Goal: Task Accomplishment & Management: Complete application form

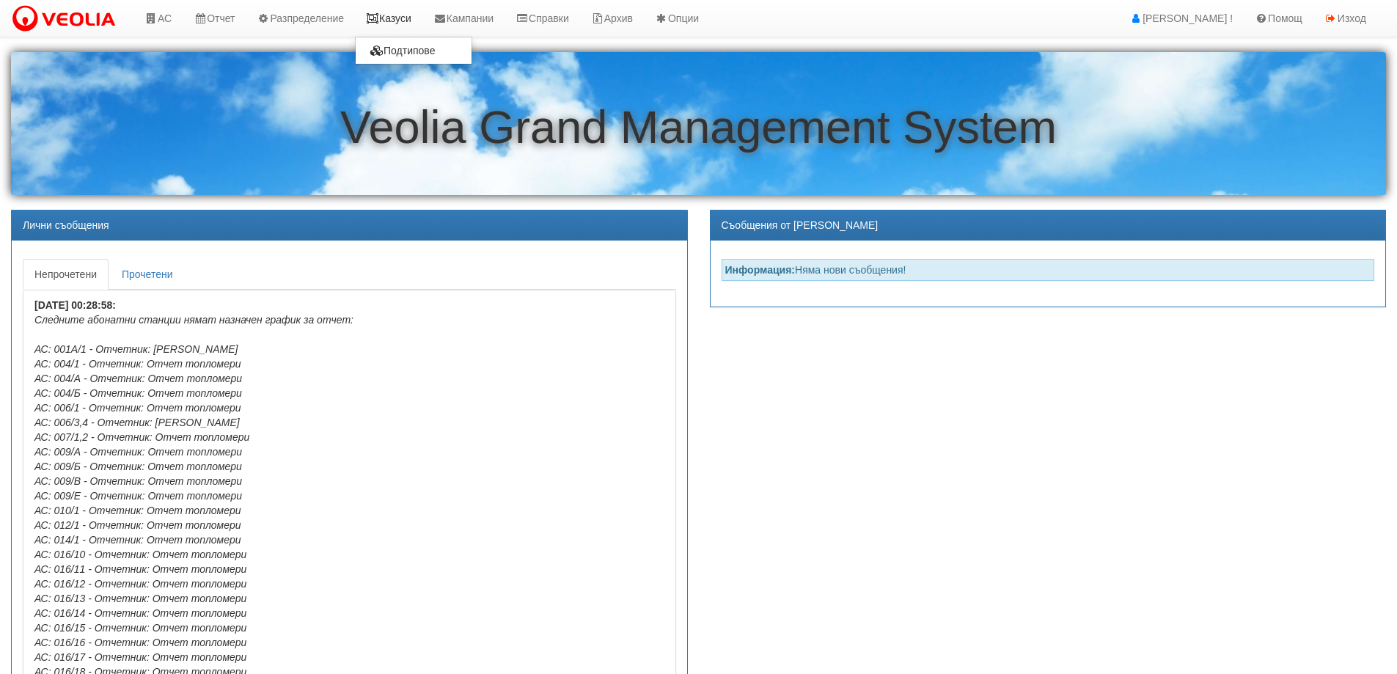
click at [408, 23] on link "Казуси" at bounding box center [388, 18] width 67 height 37
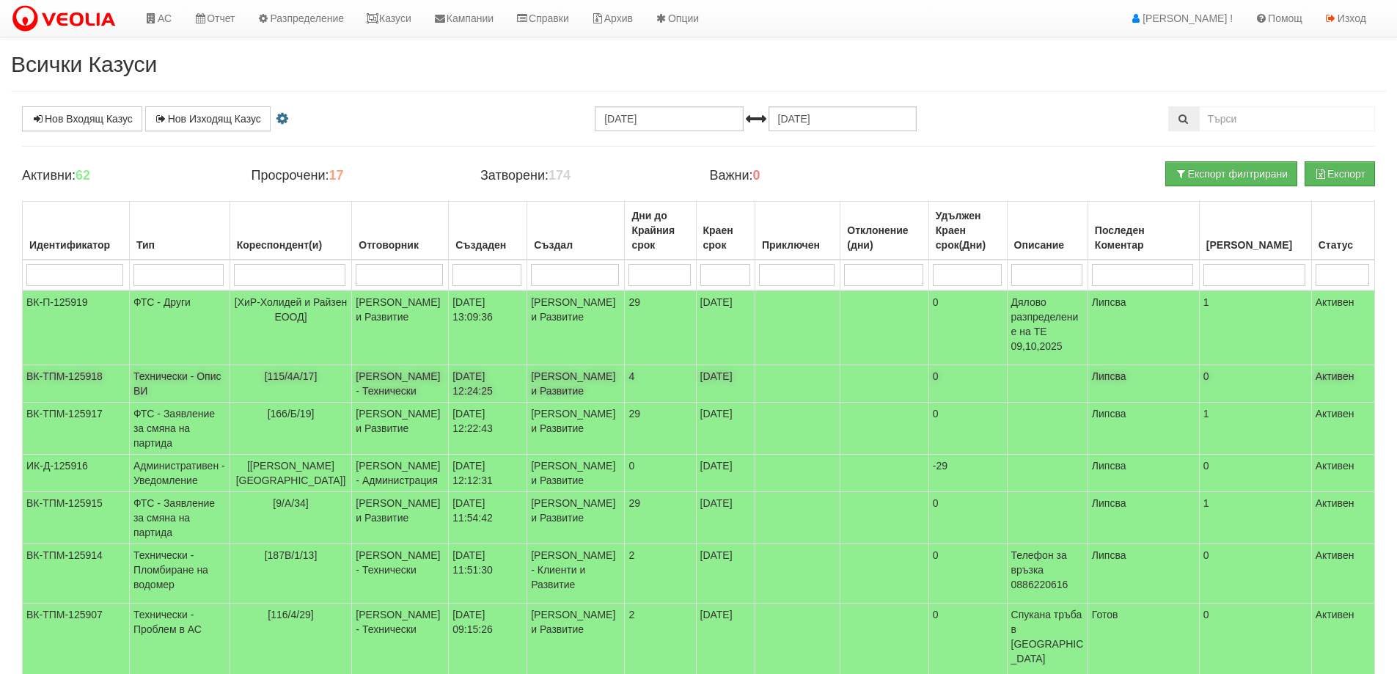
click at [295, 376] on span "[115/4А/17]" at bounding box center [291, 376] width 53 height 12
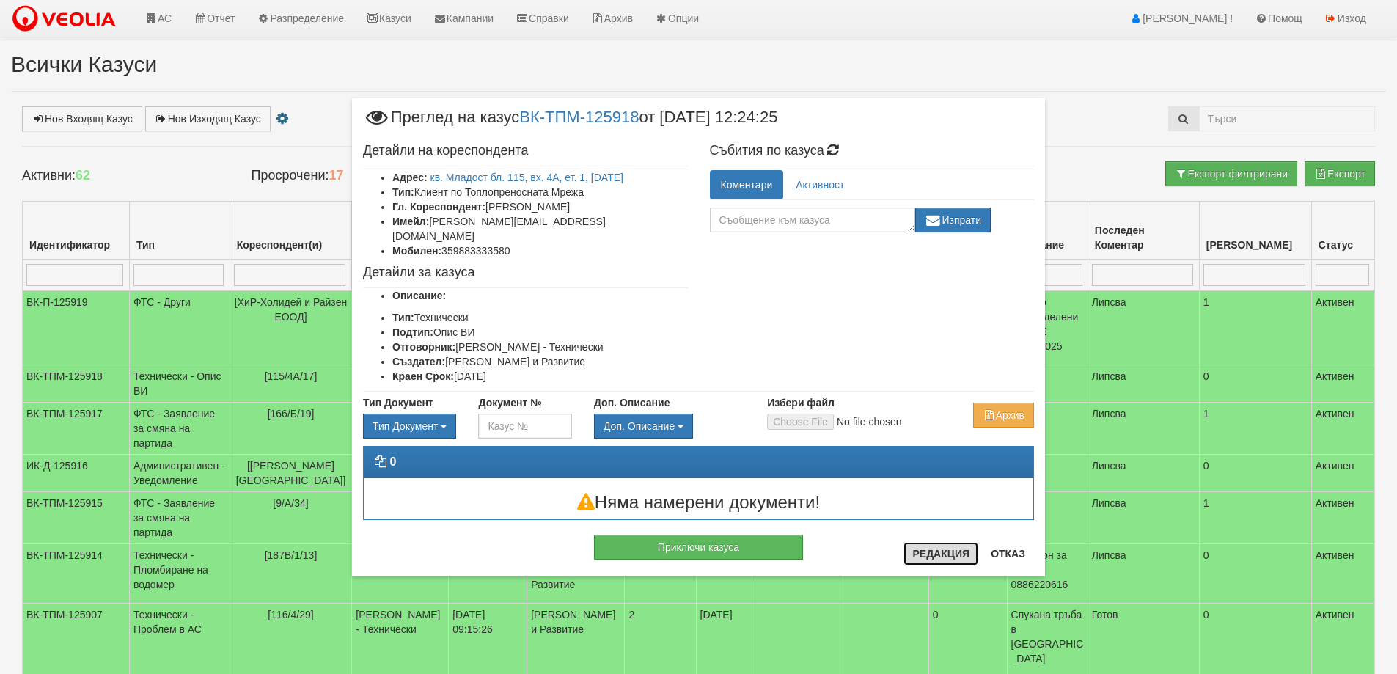
click at [933, 558] on button "Редакция" at bounding box center [940, 553] width 75 height 23
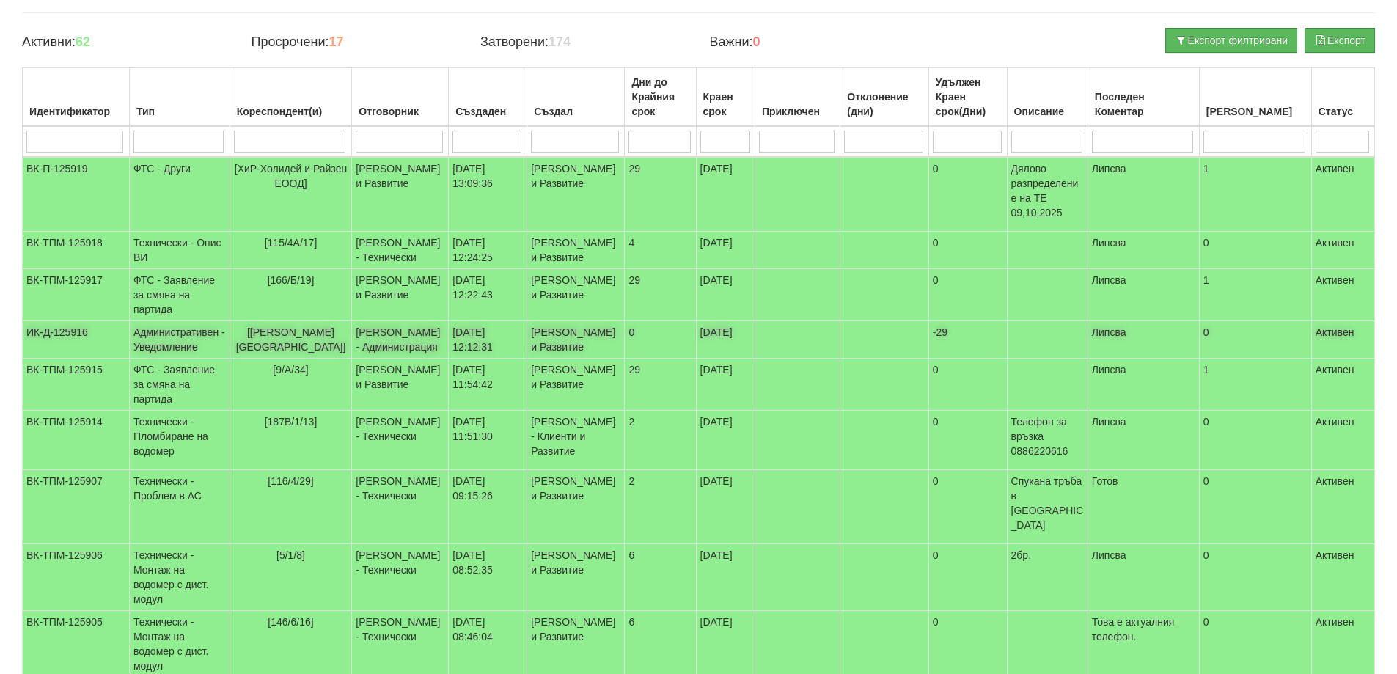
scroll to position [147, 0]
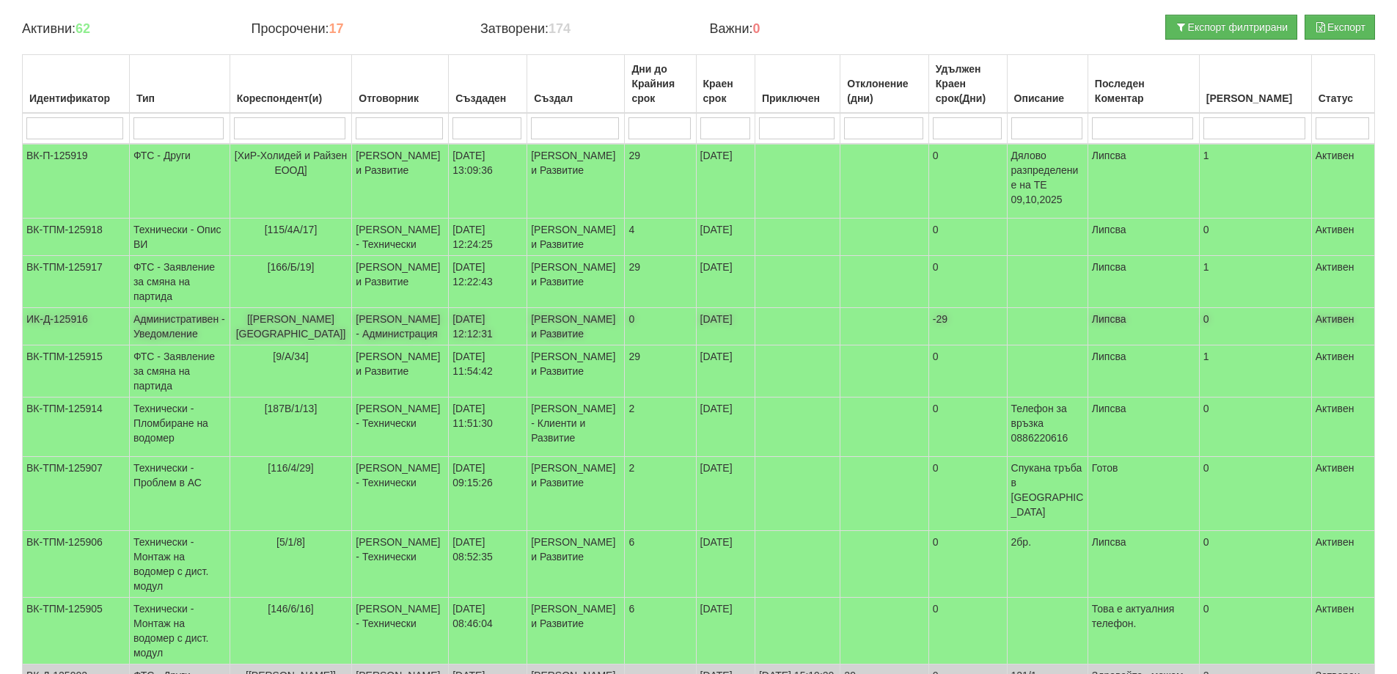
click at [309, 339] on span "[ВЕОЛИЯ ЕНЕРДЖИ ВАРНА]" at bounding box center [291, 326] width 110 height 26
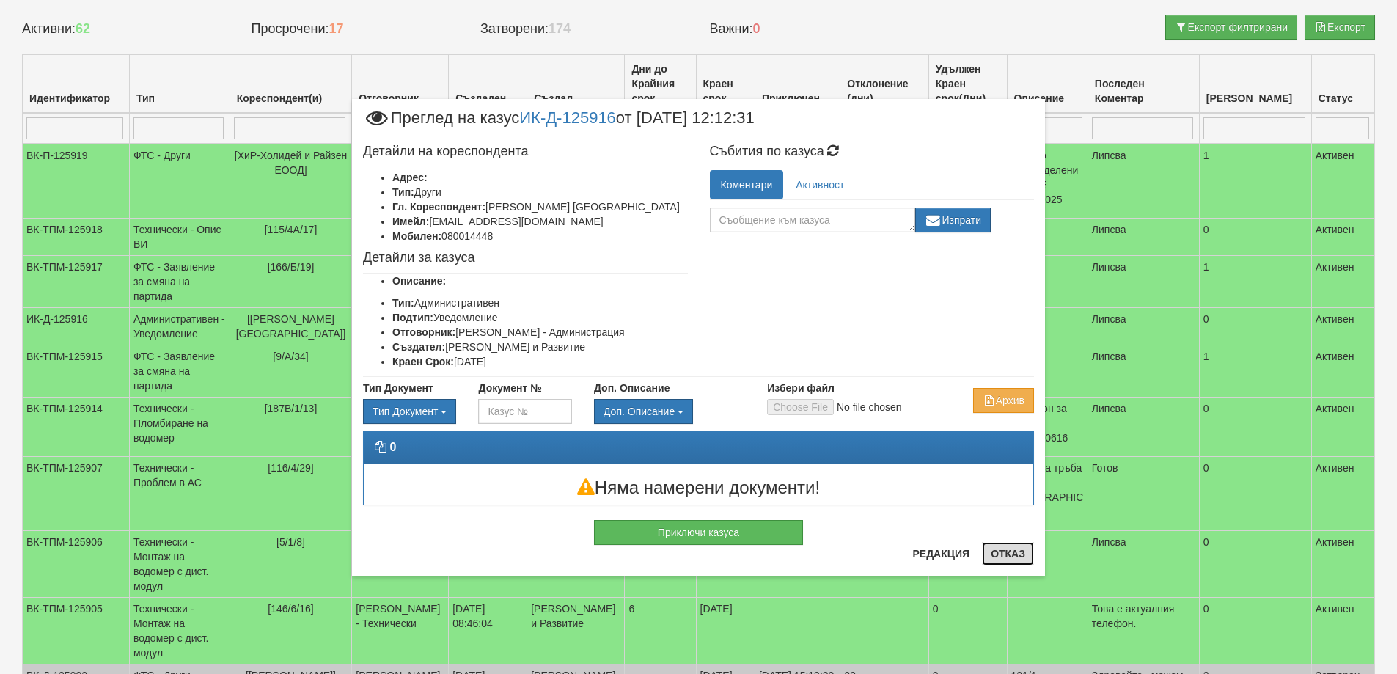
click at [1015, 554] on button "Отказ" at bounding box center [1008, 553] width 52 height 23
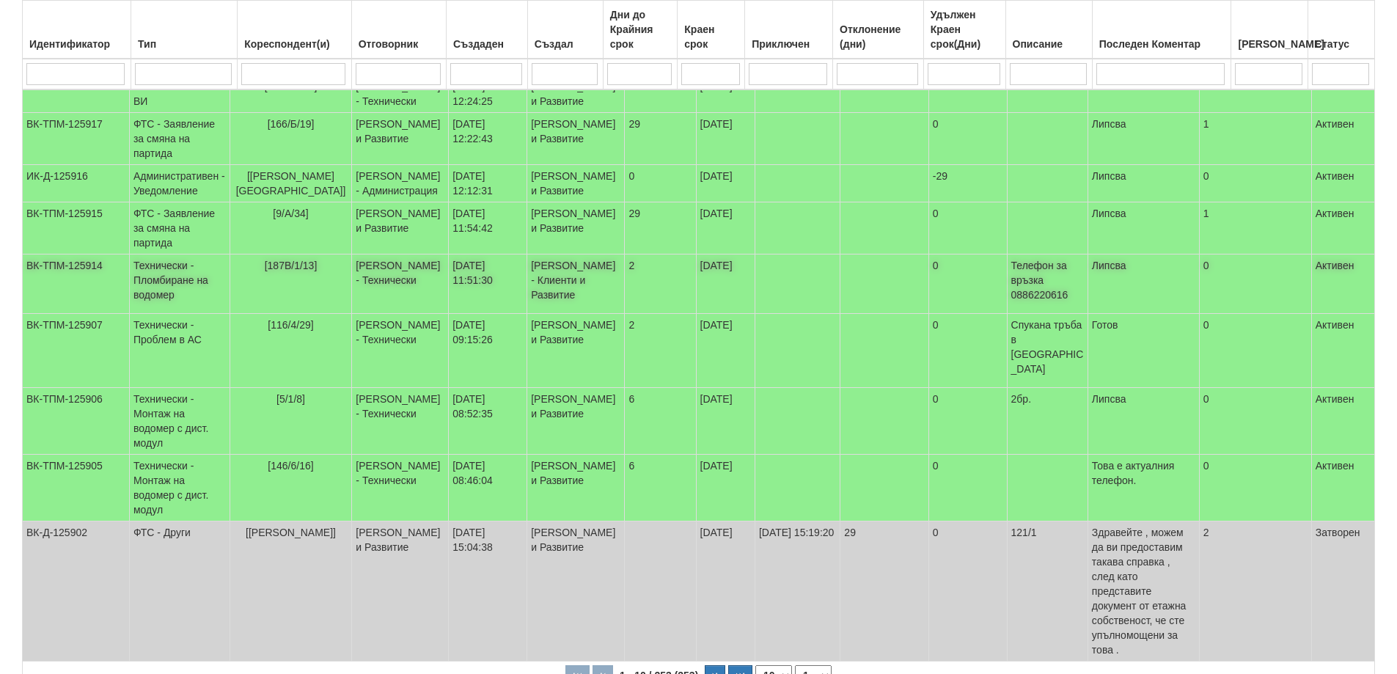
scroll to position [422, 0]
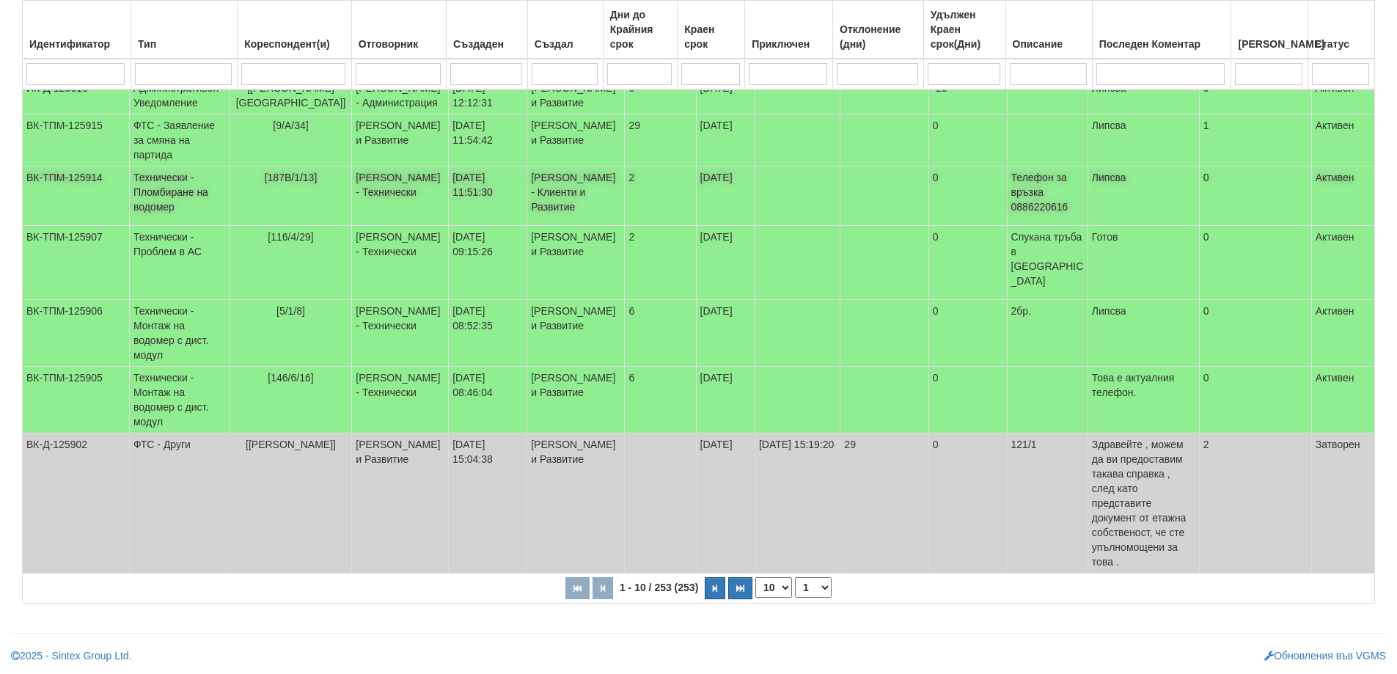
click at [293, 183] on span "[187В/1/13]" at bounding box center [291, 178] width 53 height 12
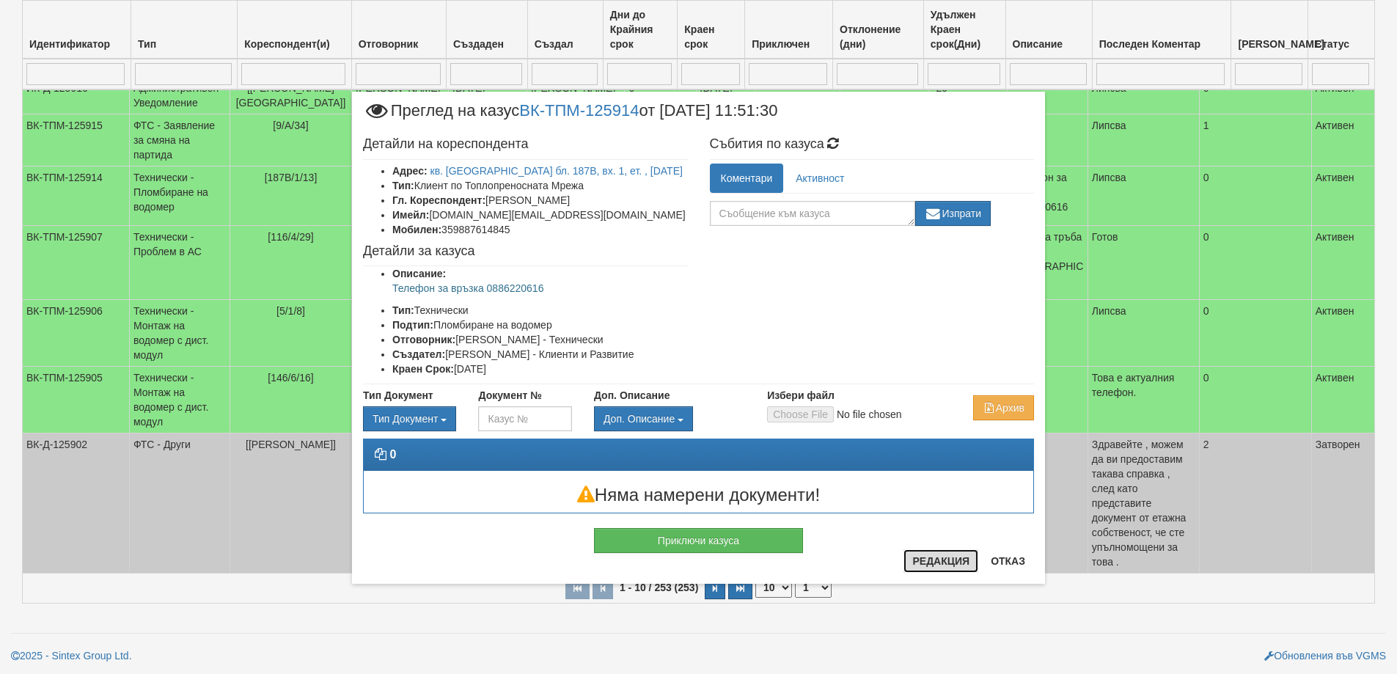
click at [943, 565] on button "Редакция" at bounding box center [940, 560] width 75 height 23
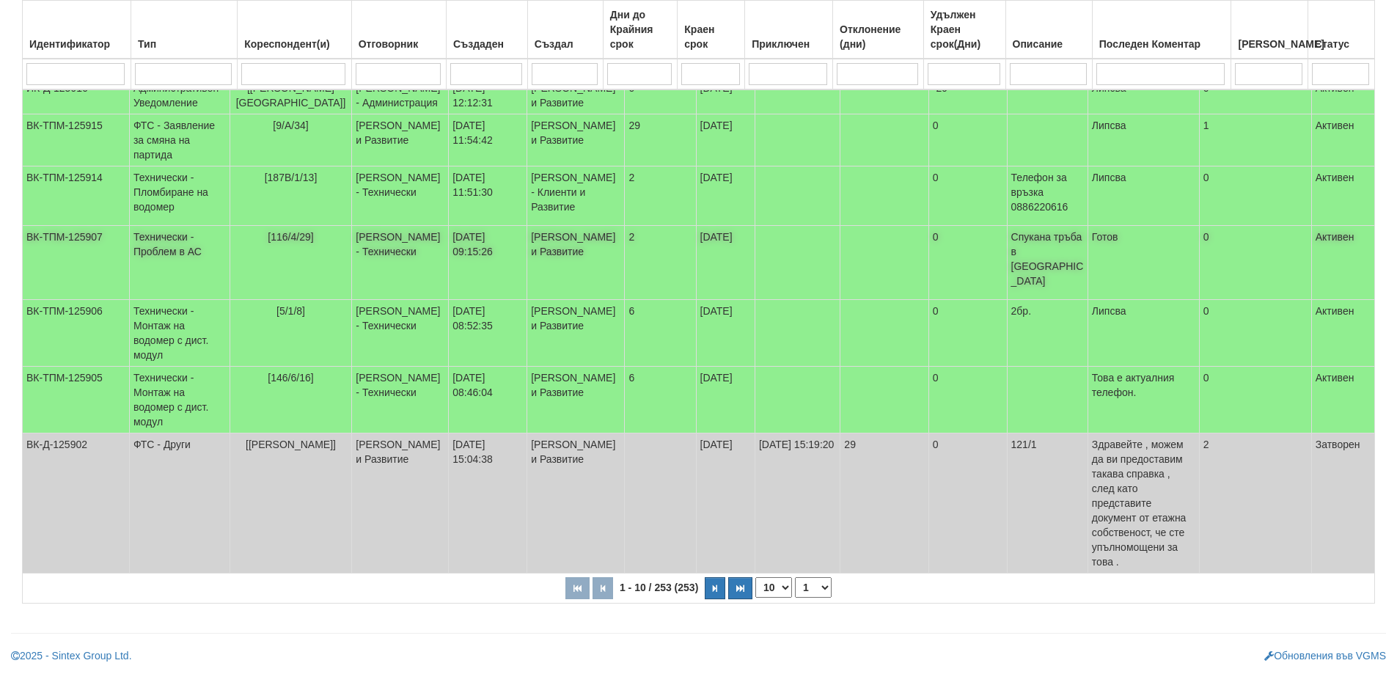
click at [284, 243] on span "[116/4/29]" at bounding box center [290, 237] width 45 height 12
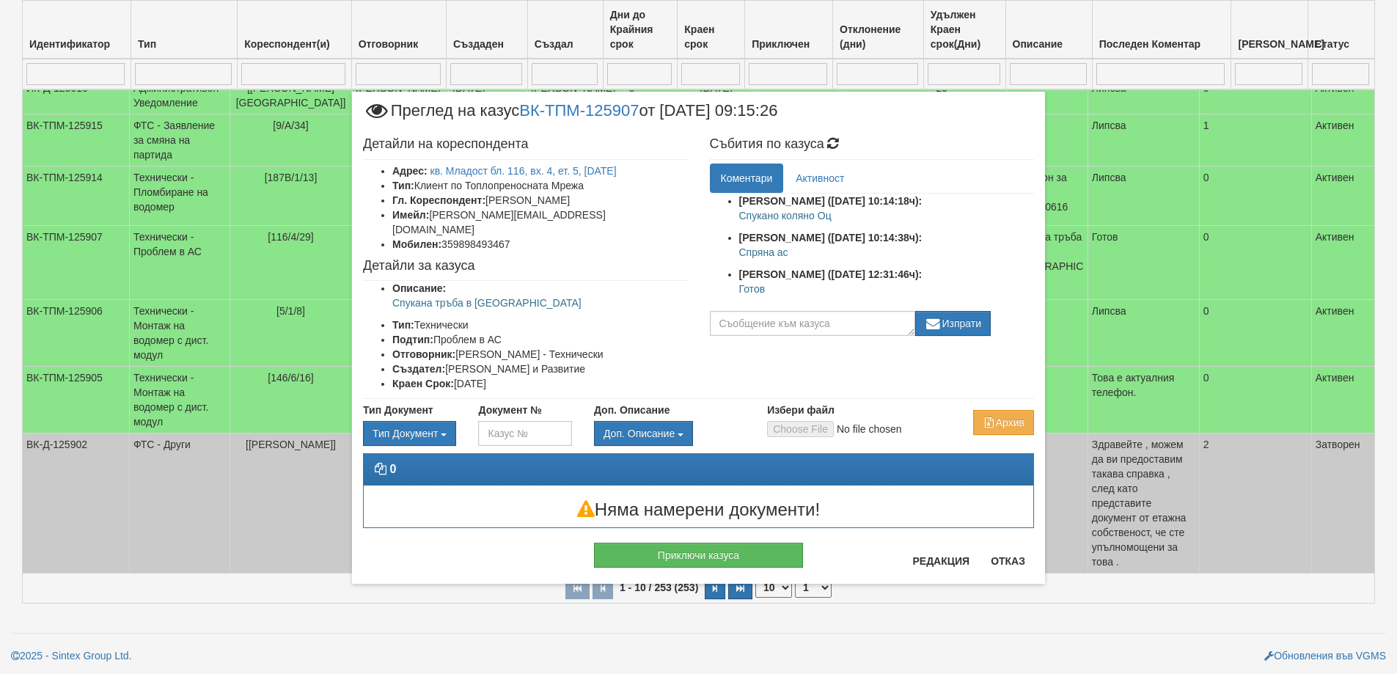
click at [752, 292] on p "Готов" at bounding box center [886, 289] width 295 height 15
copy p "Готов"
click at [755, 543] on button "Приключи казуса" at bounding box center [698, 555] width 209 height 25
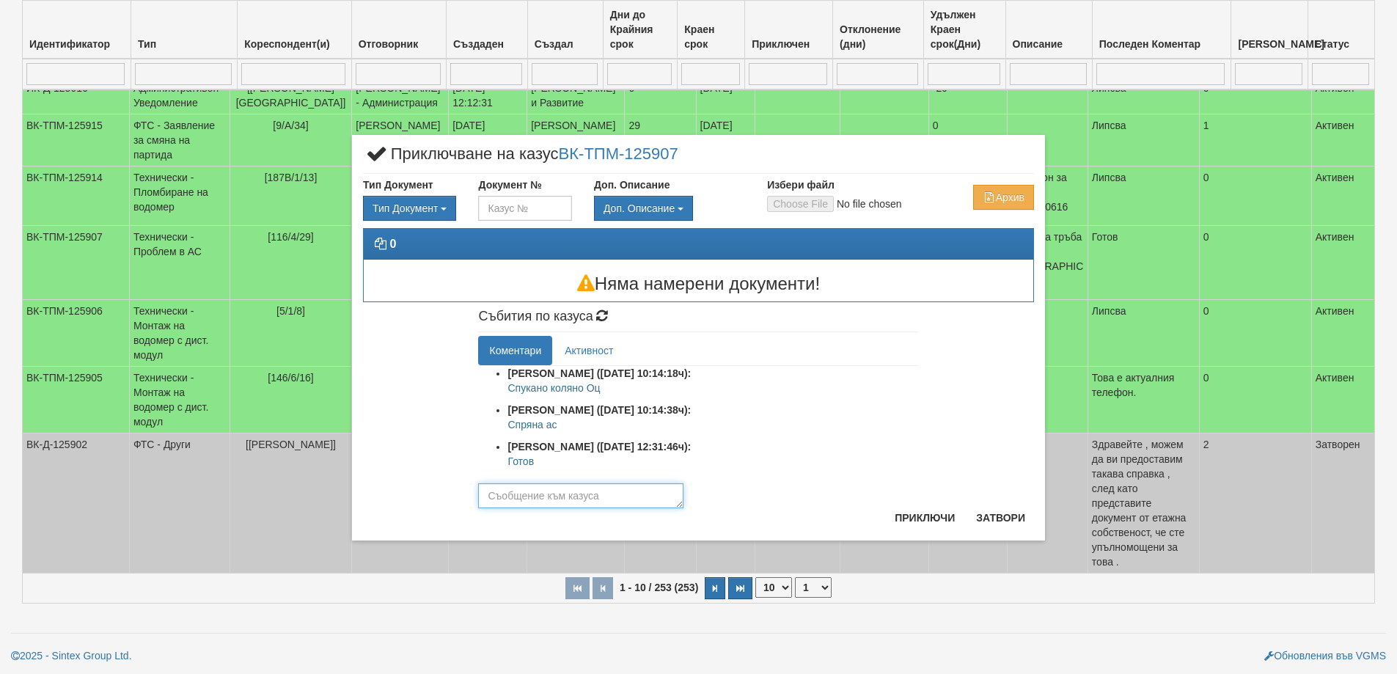
click at [609, 493] on textarea at bounding box center [580, 495] width 205 height 25
paste textarea "Готов"
type textarea "Готов"
click at [941, 525] on button "Приключи" at bounding box center [925, 517] width 78 height 23
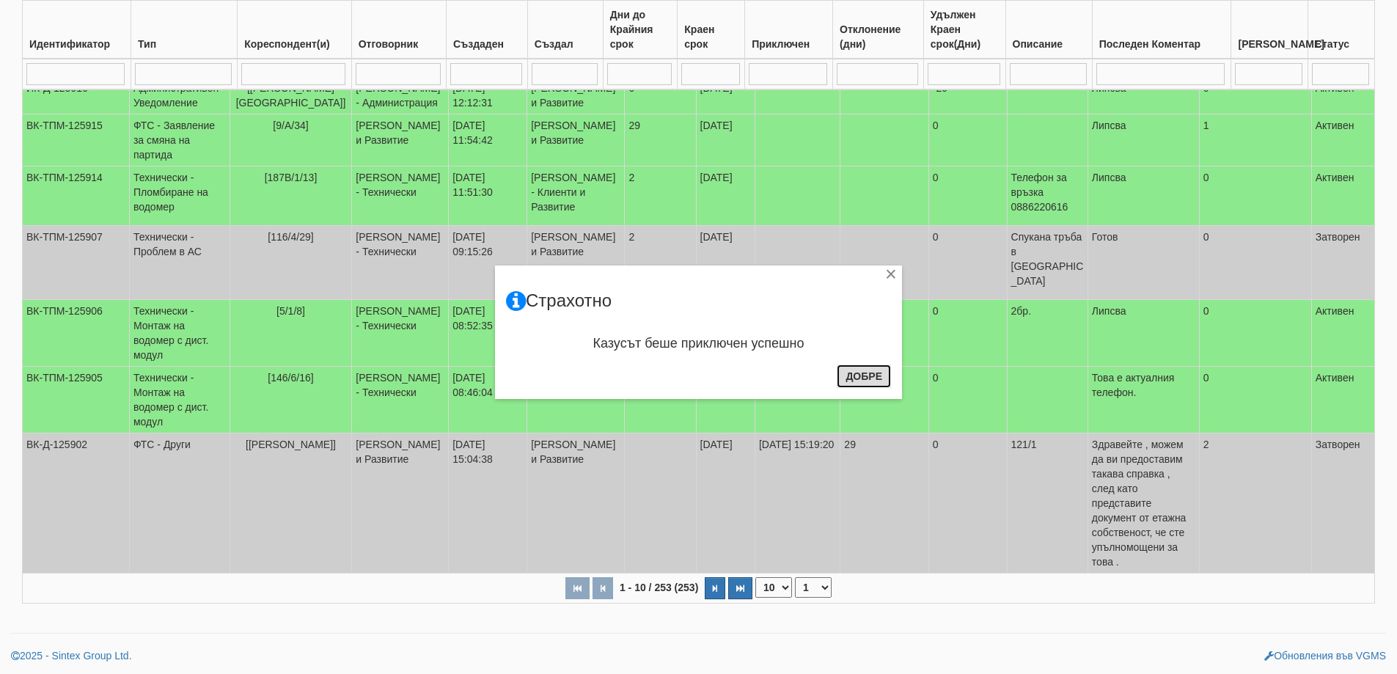
click at [871, 380] on button "Добре" at bounding box center [864, 375] width 54 height 23
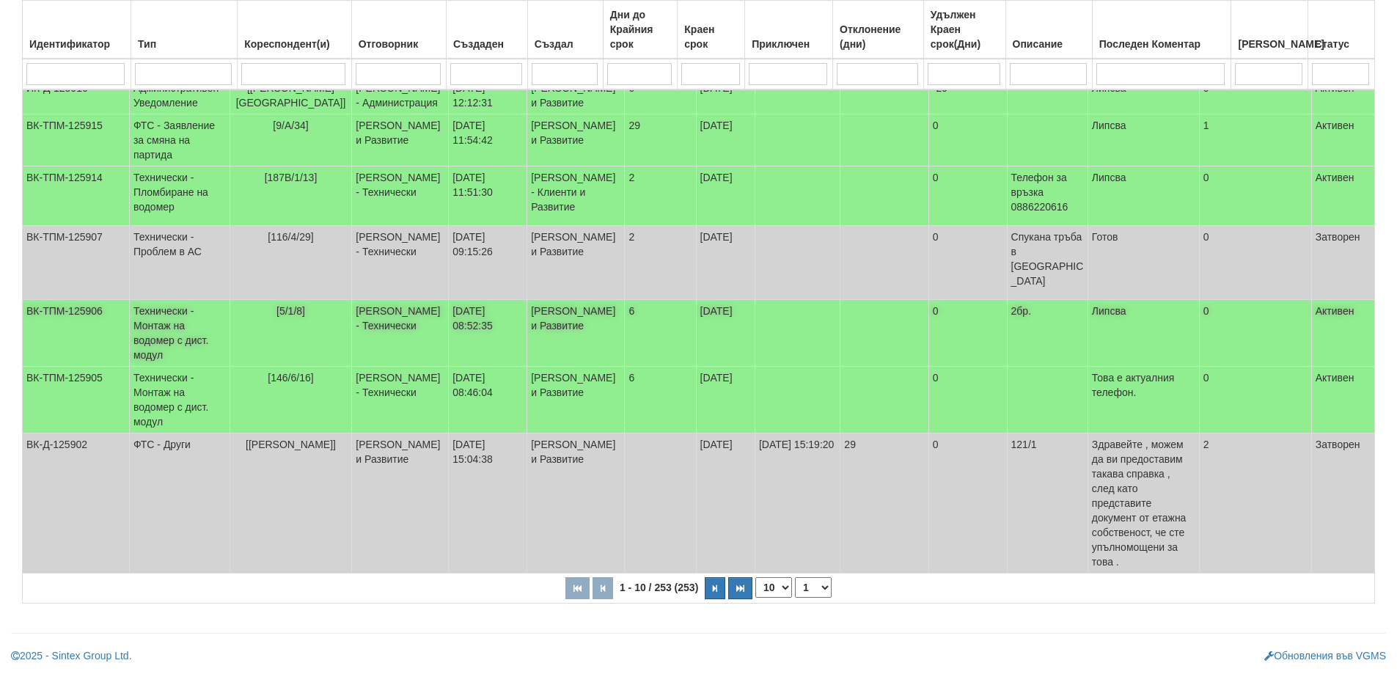
click at [293, 317] on span "[5/1/8]" at bounding box center [290, 311] width 29 height 12
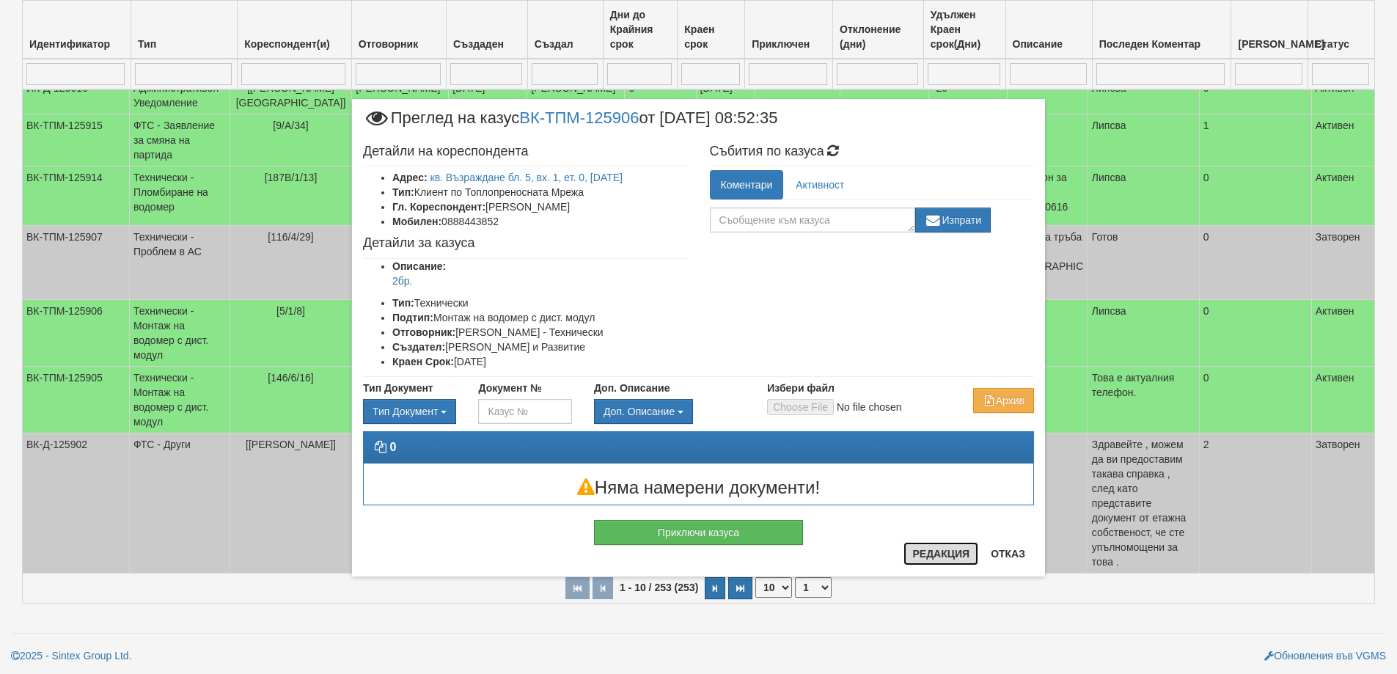
click at [928, 548] on button "Редакция" at bounding box center [940, 553] width 75 height 23
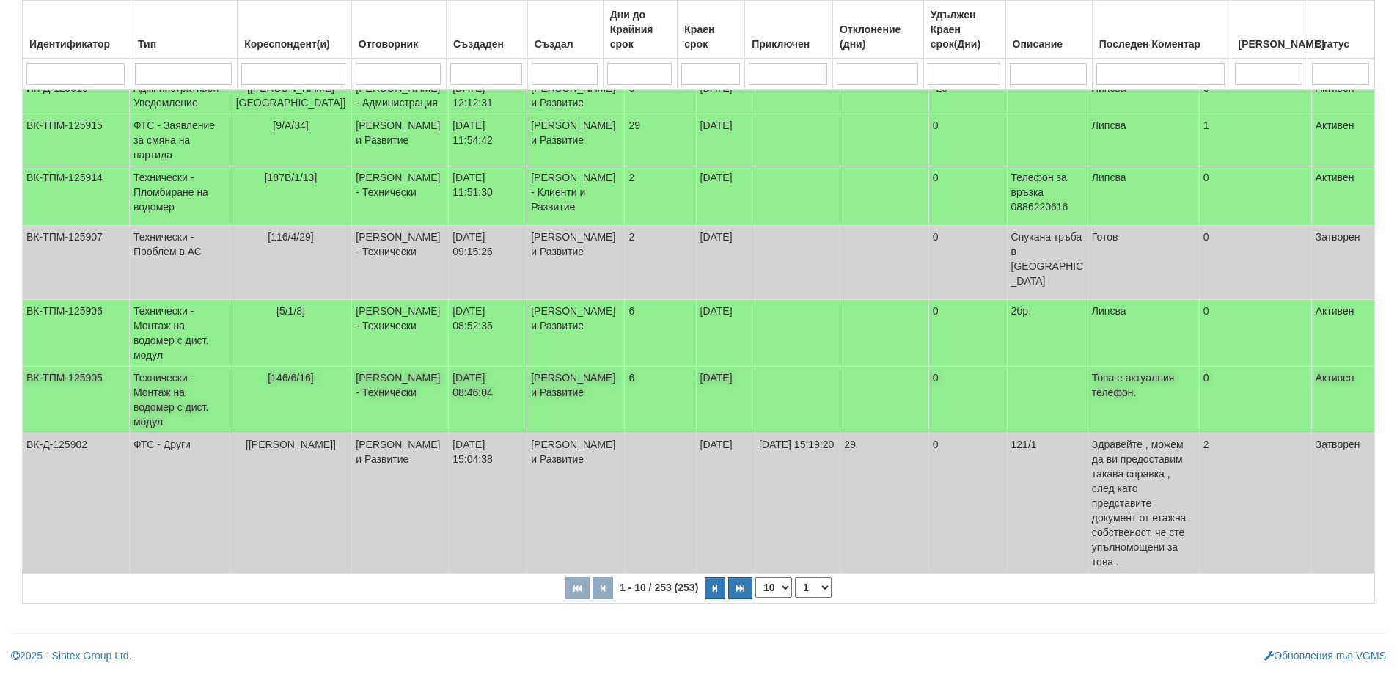
click at [298, 383] on span "[146/6/16]" at bounding box center [290, 378] width 45 height 12
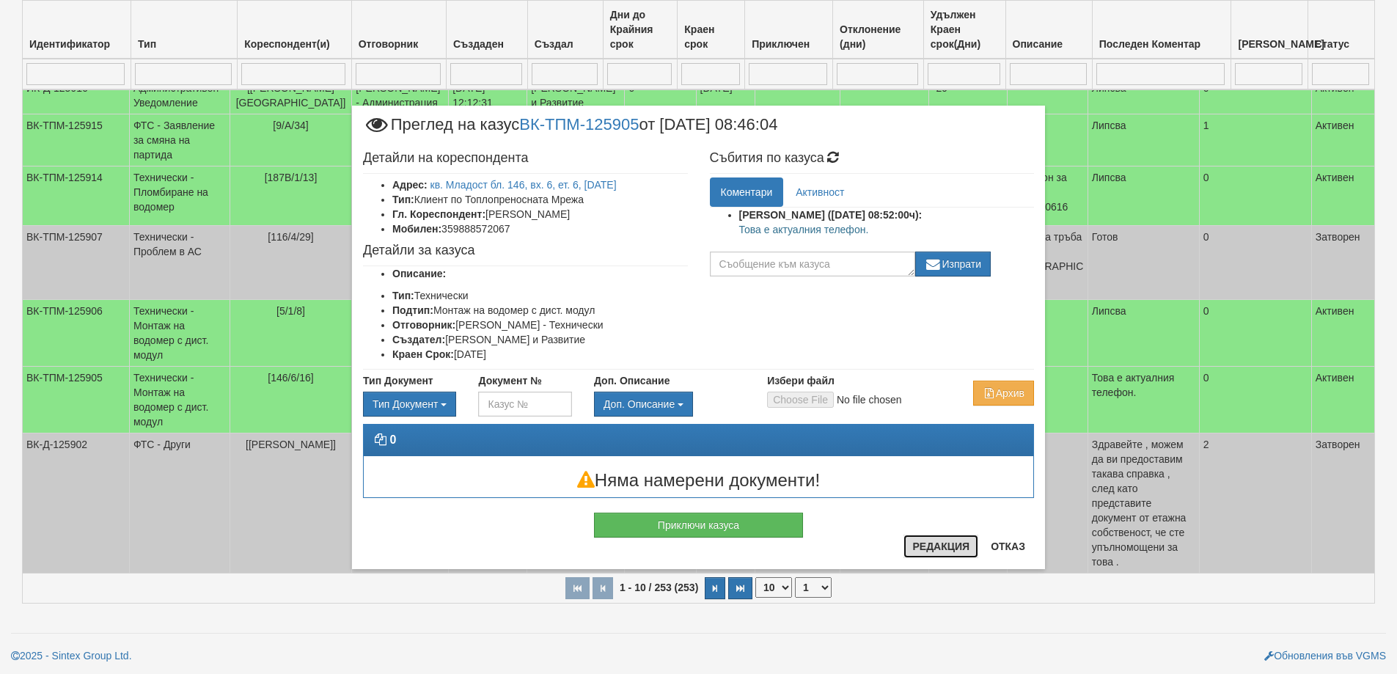
click at [949, 550] on button "Редакция" at bounding box center [940, 545] width 75 height 23
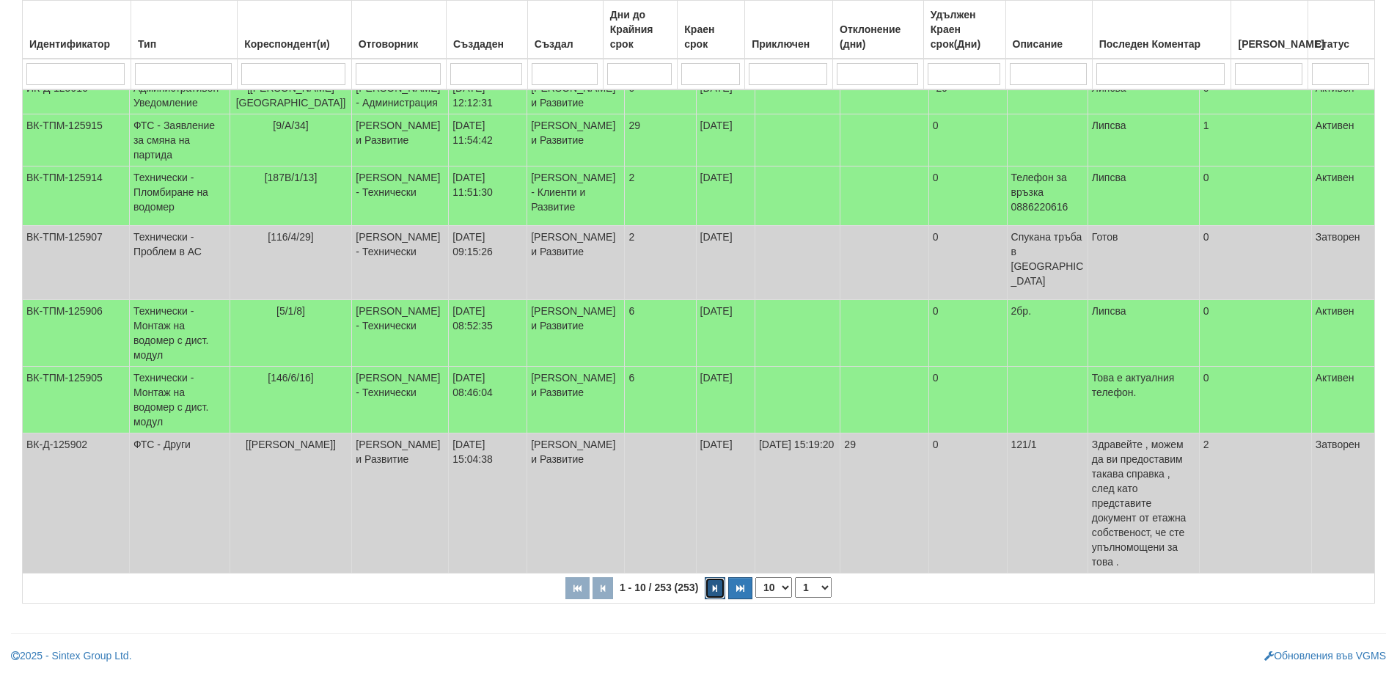
click at [717, 594] on button "button" at bounding box center [715, 588] width 21 height 22
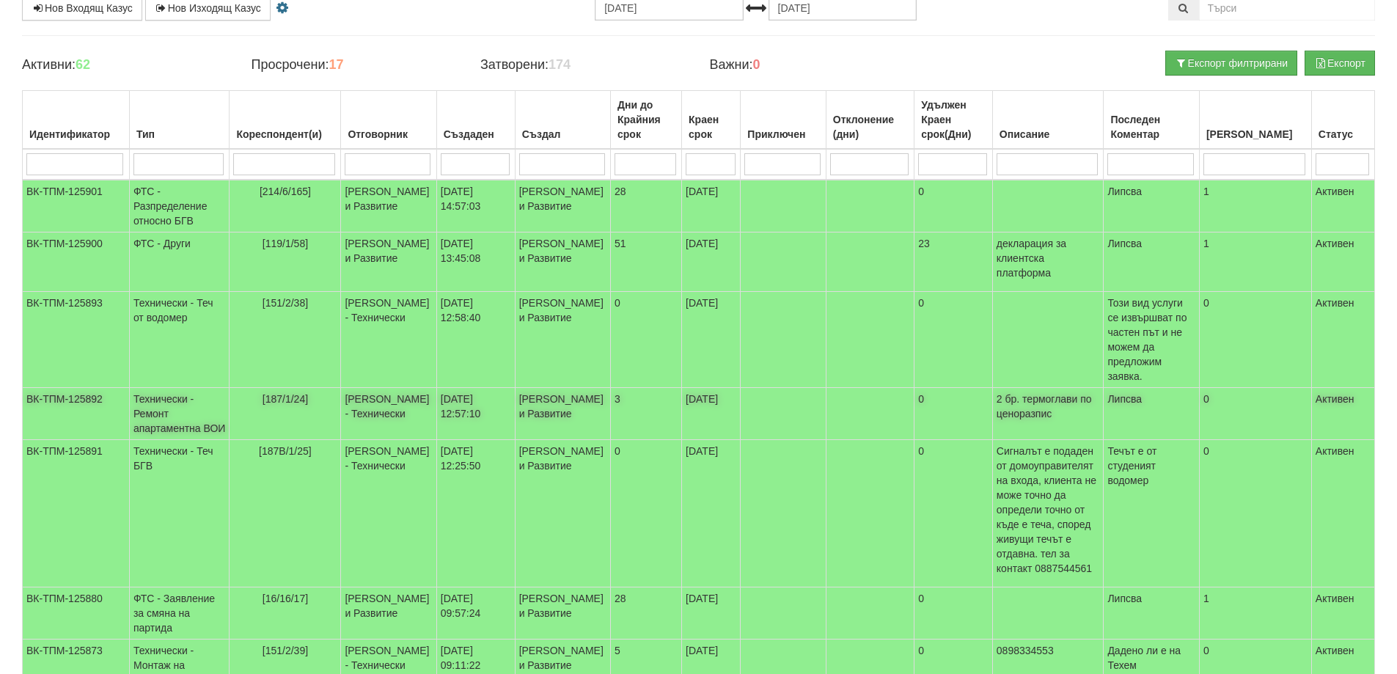
scroll to position [147, 0]
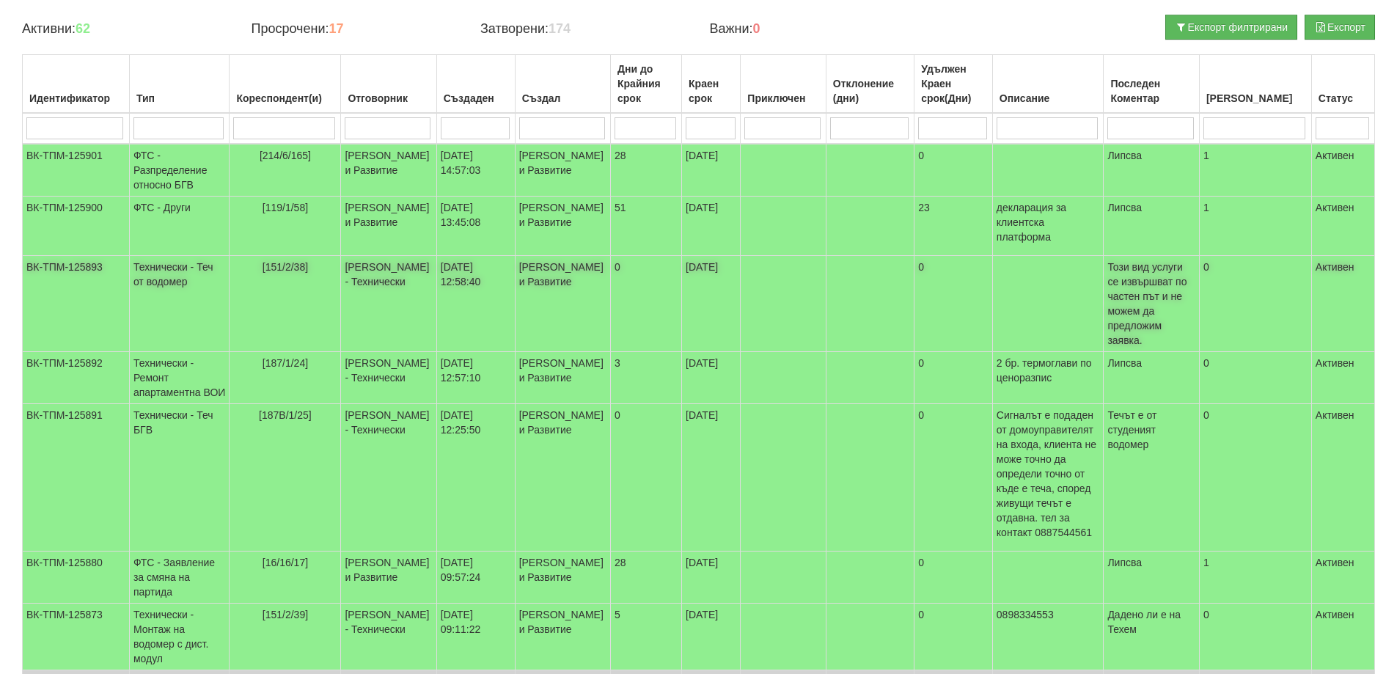
click at [289, 273] on span "[151/2/38]" at bounding box center [284, 267] width 45 height 12
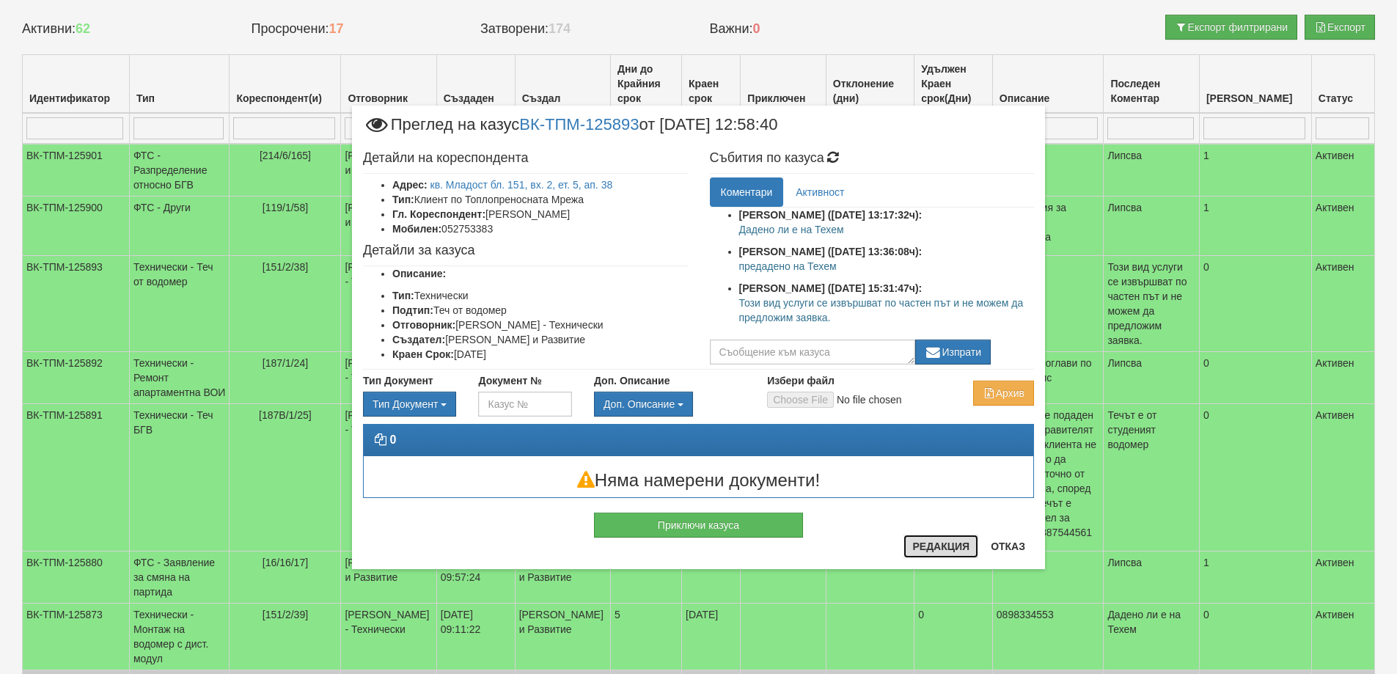
click at [958, 554] on button "Редакция" at bounding box center [940, 545] width 75 height 23
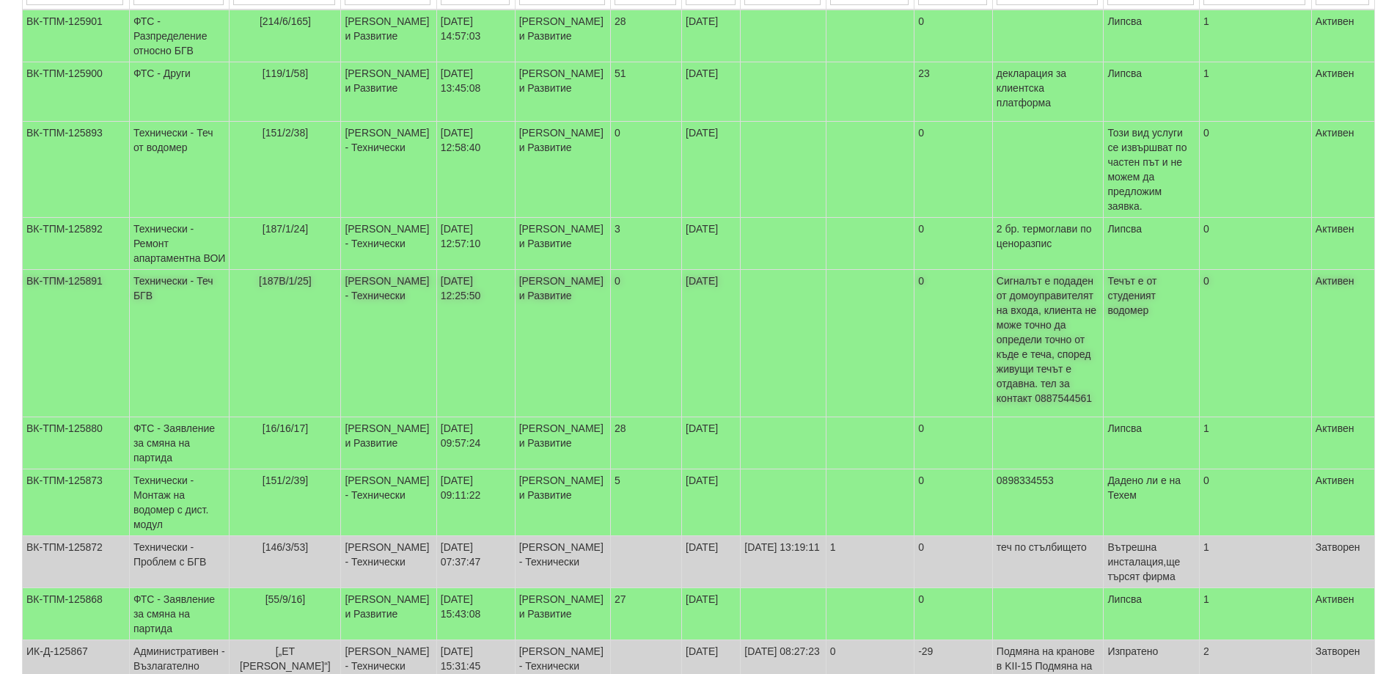
scroll to position [293, 0]
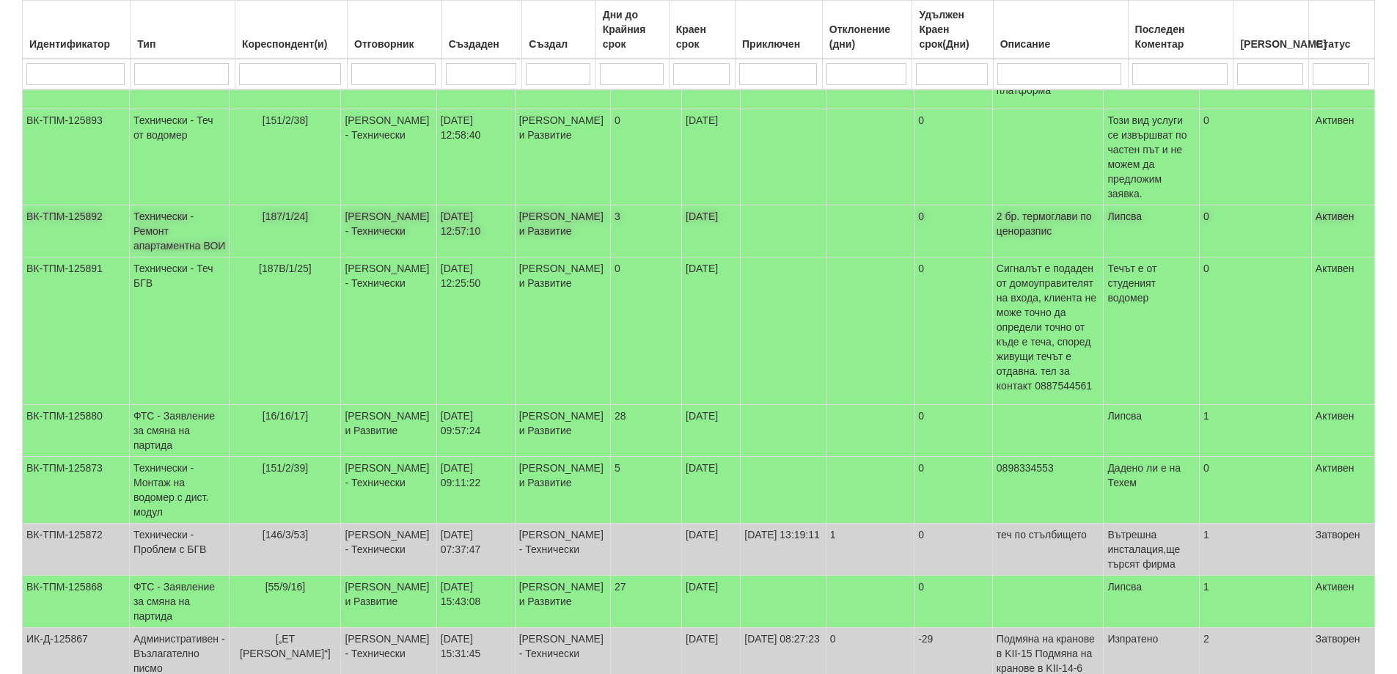
click at [296, 221] on span "[187/1/24]" at bounding box center [284, 216] width 45 height 12
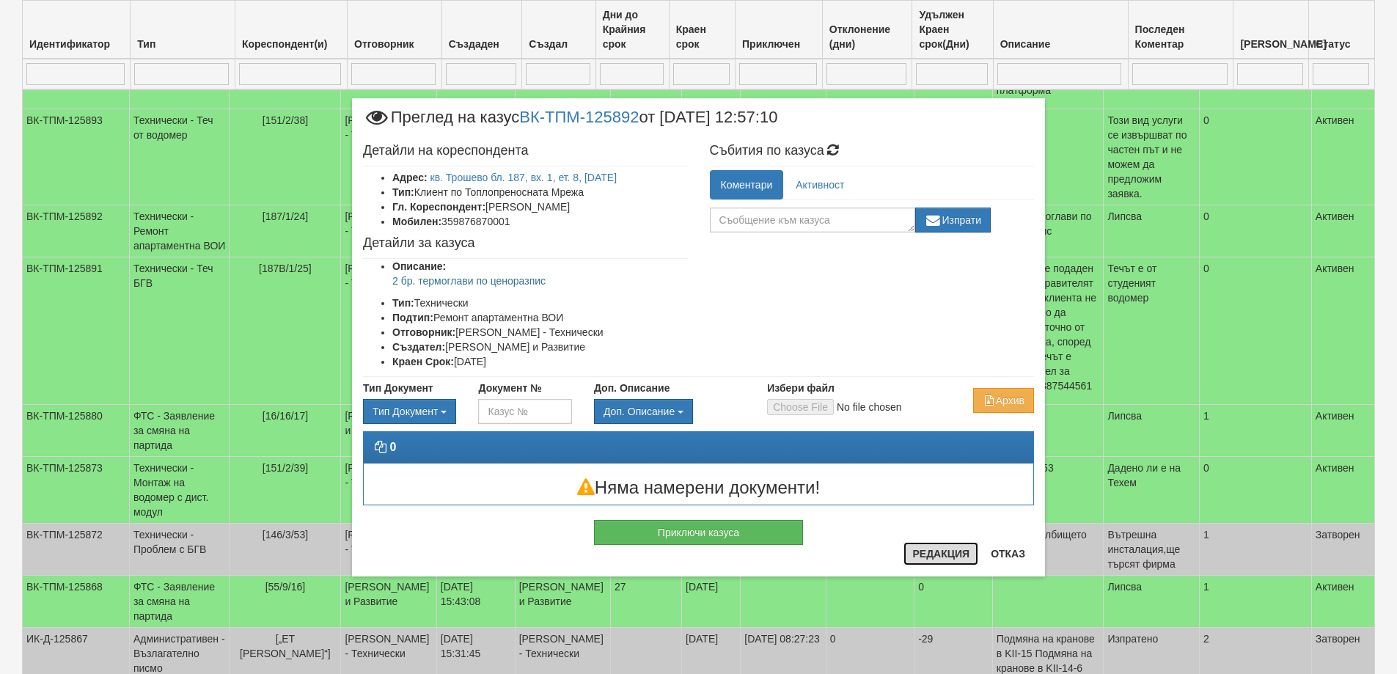
click at [965, 556] on button "Редакция" at bounding box center [940, 553] width 75 height 23
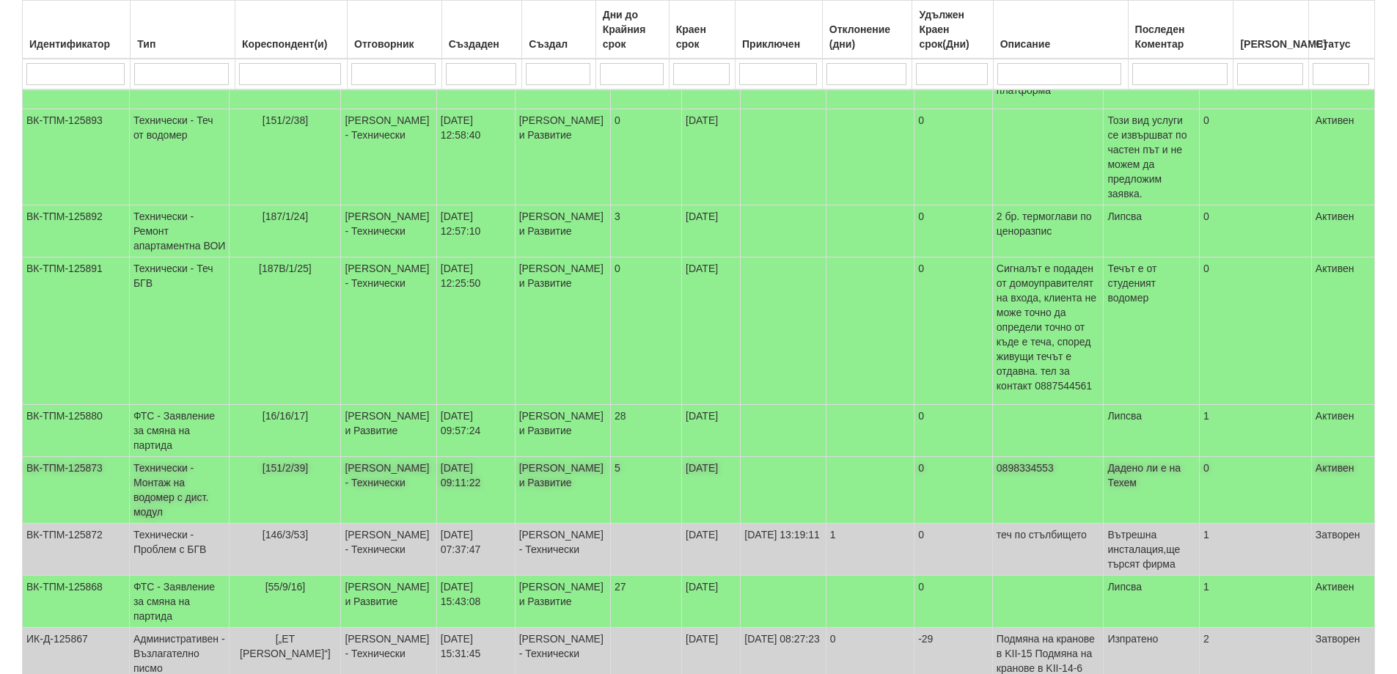
click at [285, 474] on span "[151/2/39]" at bounding box center [284, 468] width 45 height 12
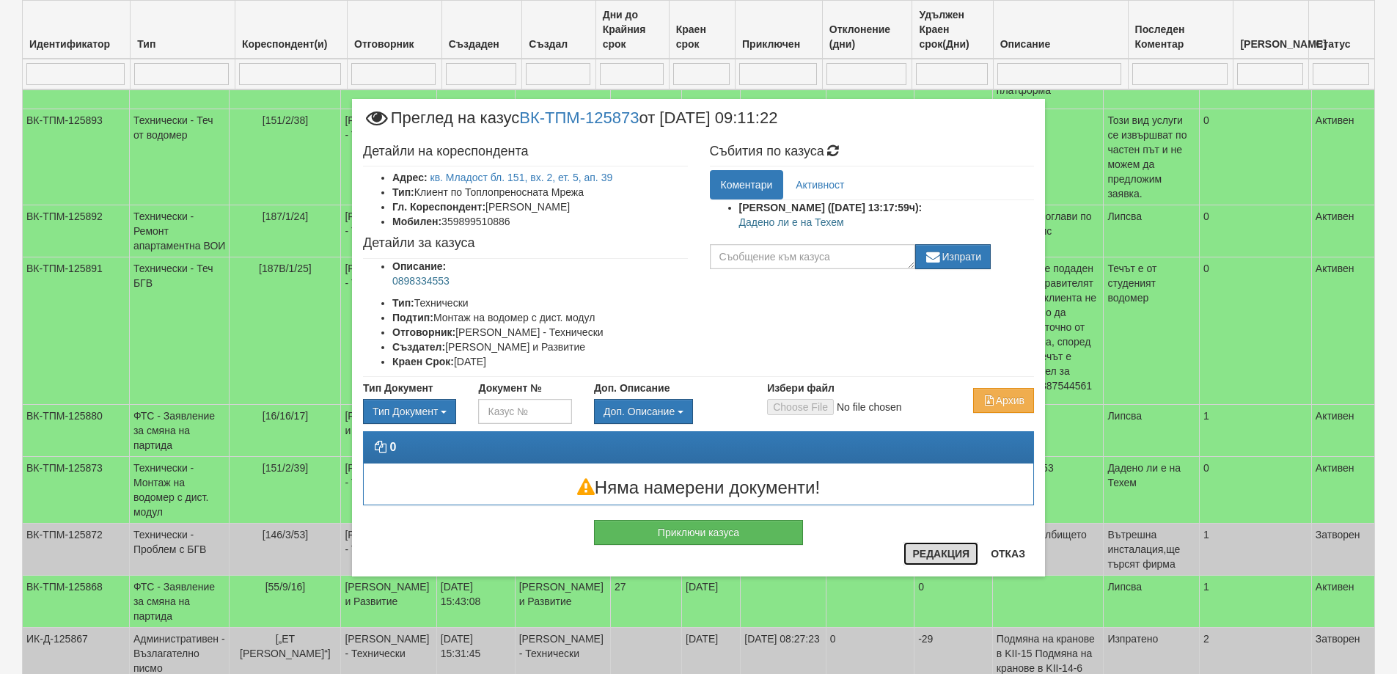
click at [949, 552] on button "Редакция" at bounding box center [940, 553] width 75 height 23
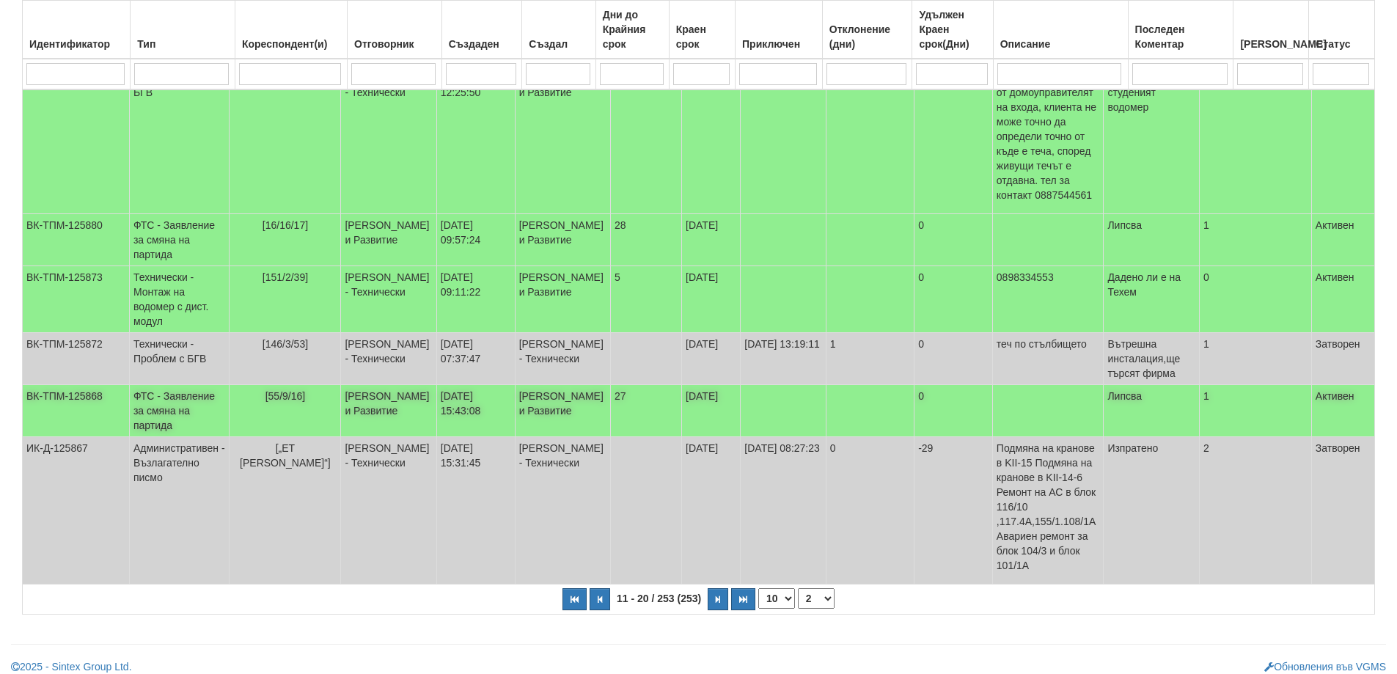
scroll to position [488, 0]
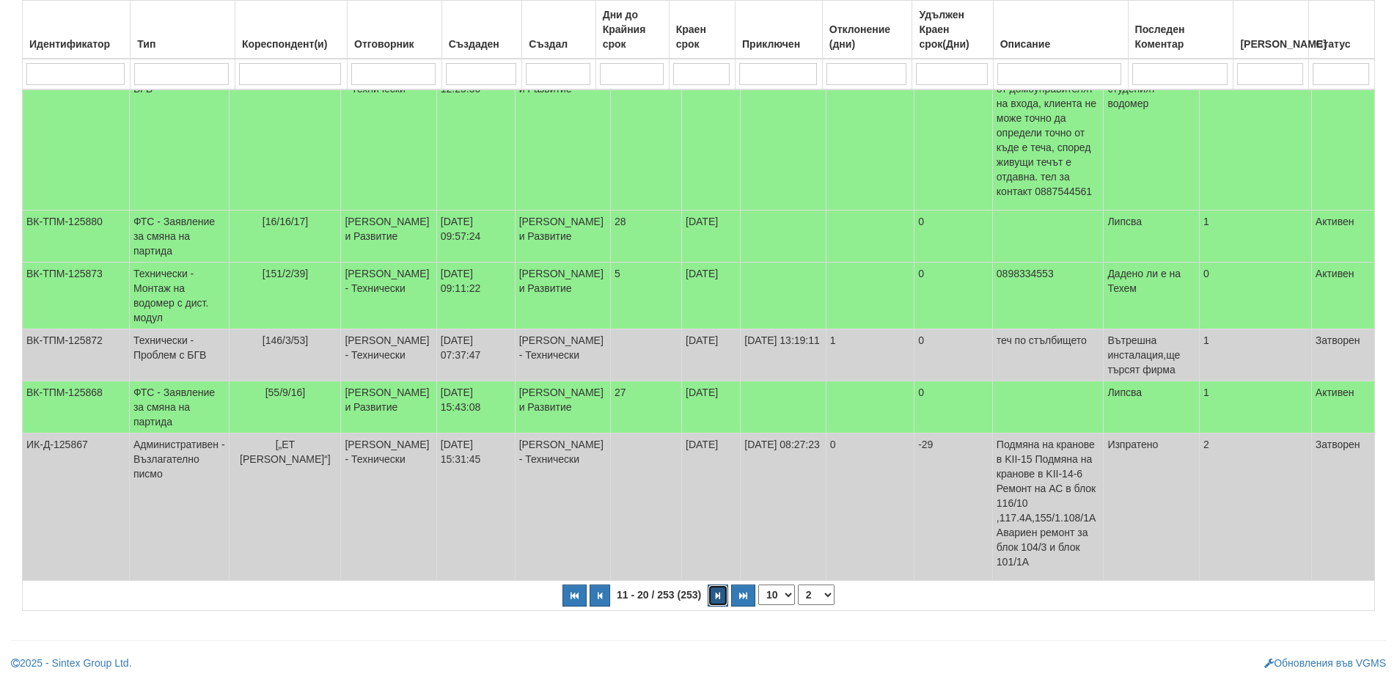
click at [722, 588] on button "button" at bounding box center [718, 595] width 21 height 22
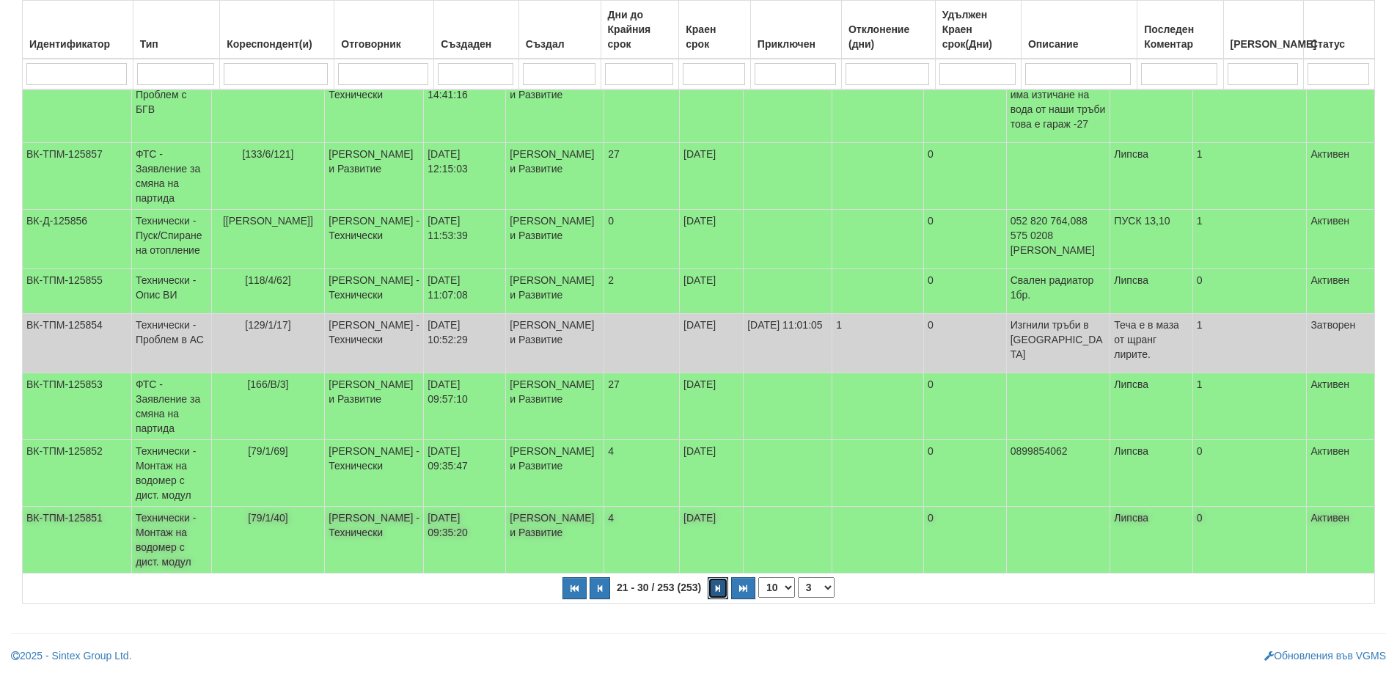
scroll to position [378, 0]
click at [724, 587] on button "button" at bounding box center [718, 588] width 21 height 22
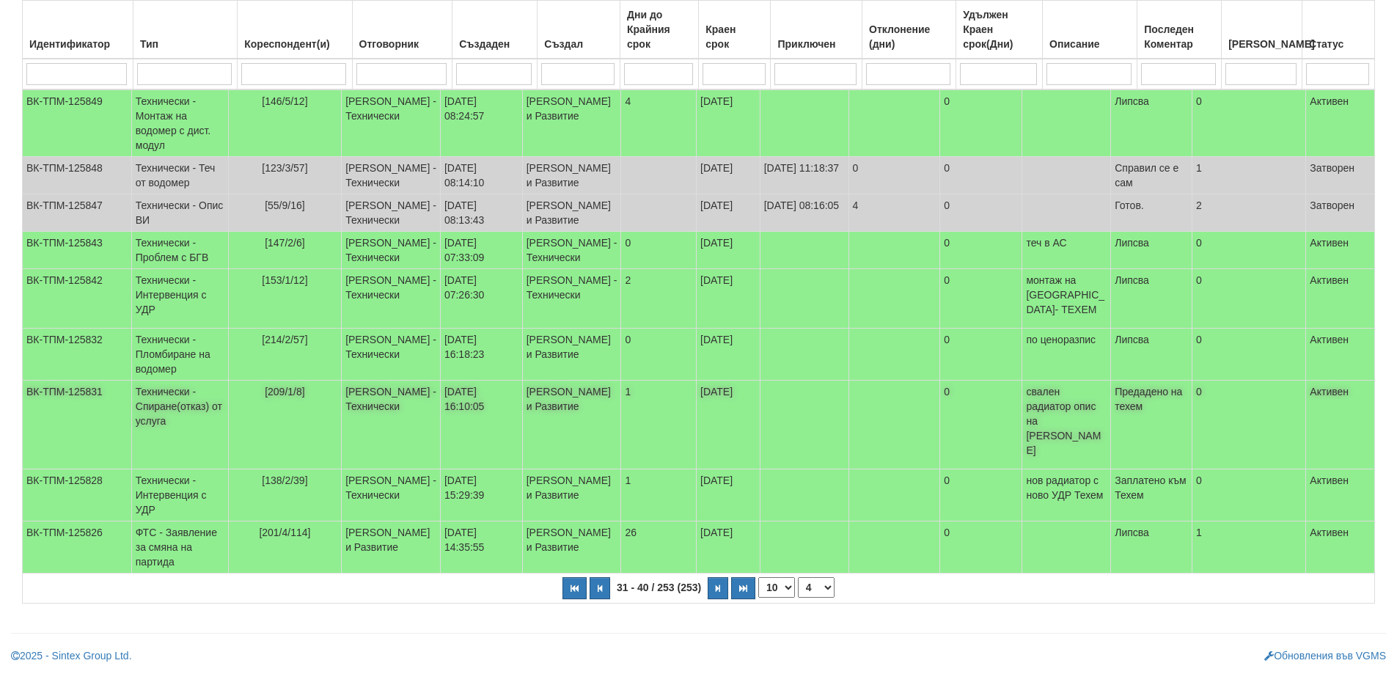
click at [293, 386] on span "[209/1/8]" at bounding box center [285, 392] width 40 height 12
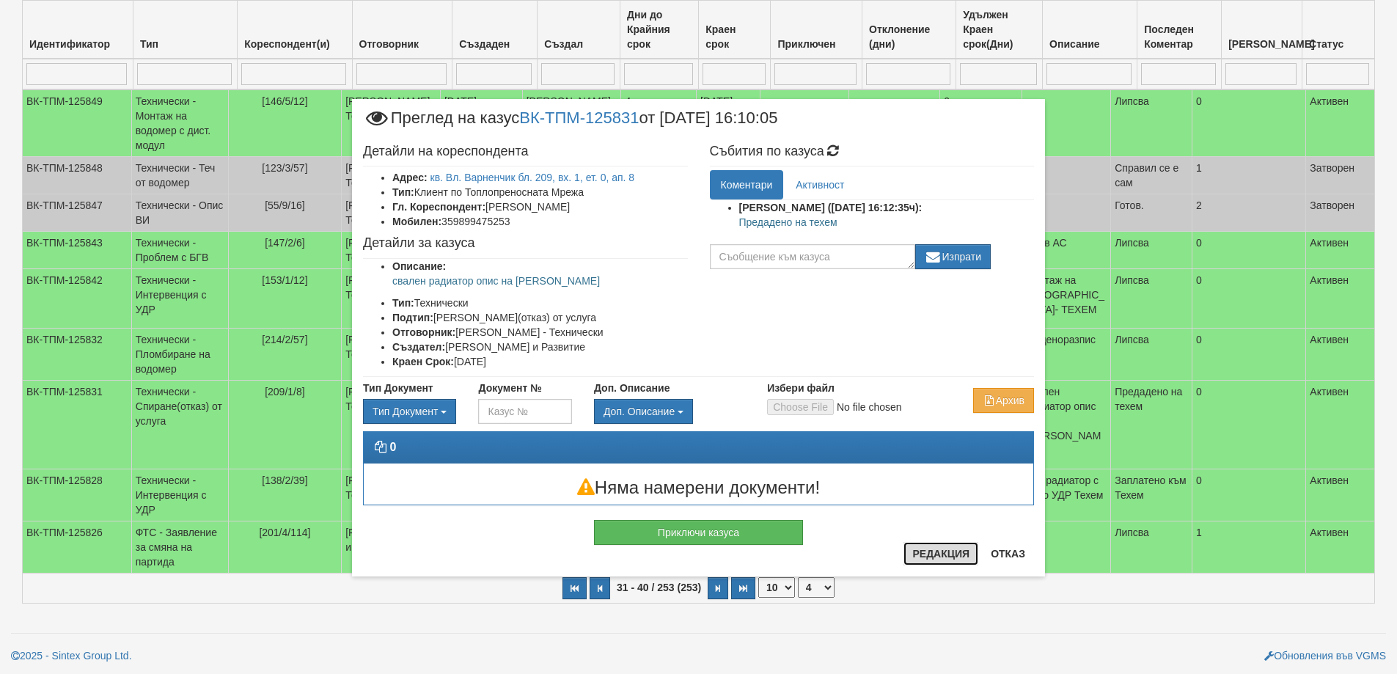
click at [922, 556] on button "Редакция" at bounding box center [940, 553] width 75 height 23
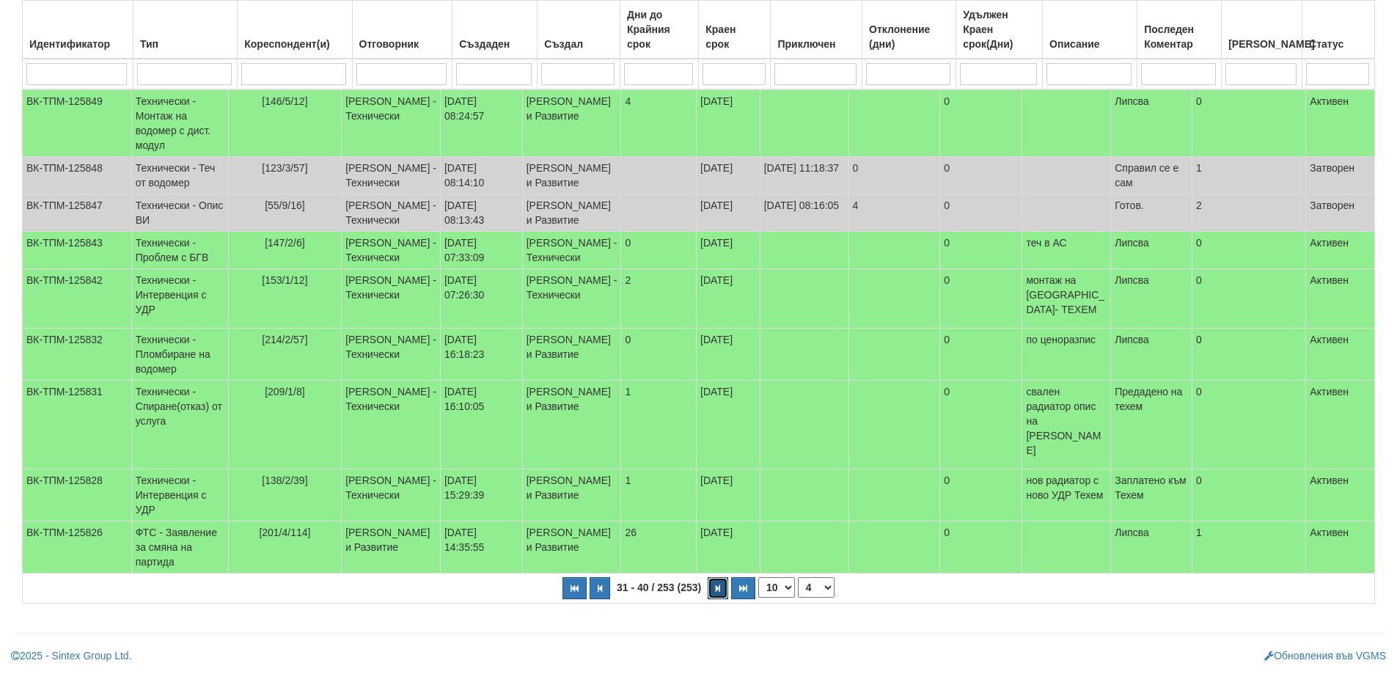
click at [719, 585] on icon "button" at bounding box center [718, 588] width 4 height 8
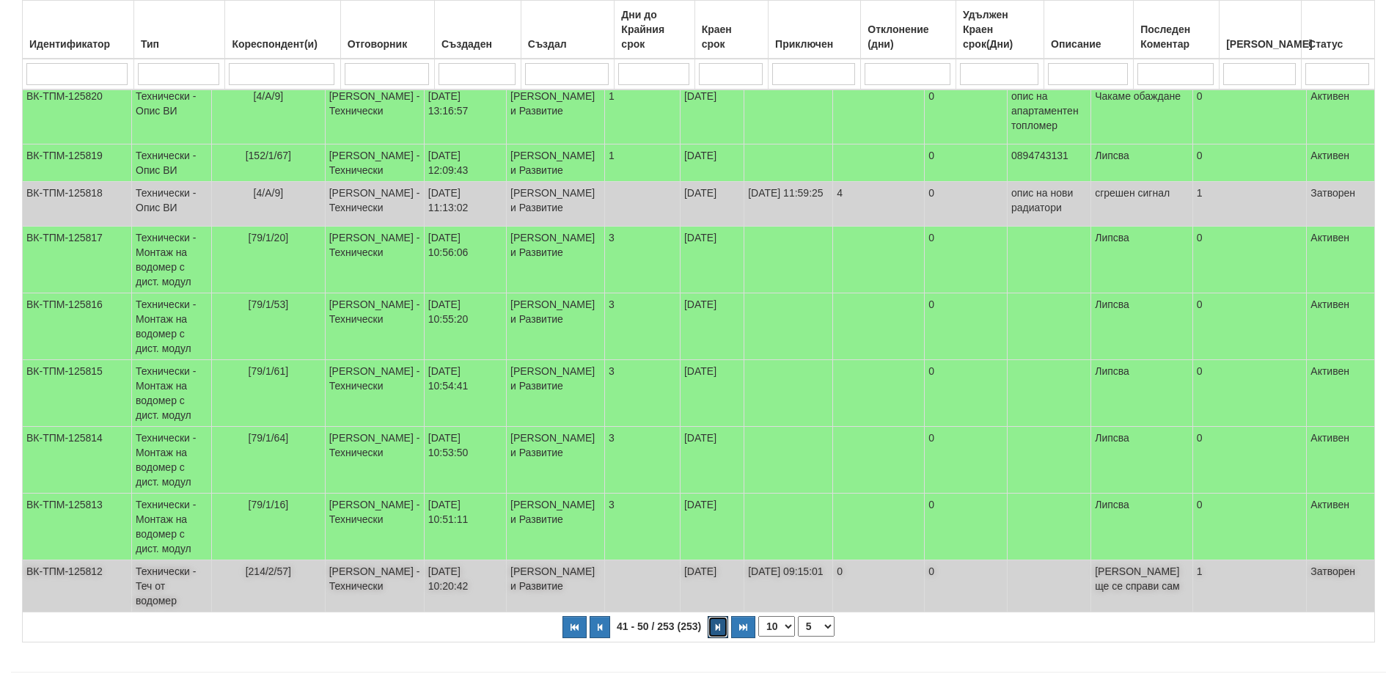
scroll to position [319, 0]
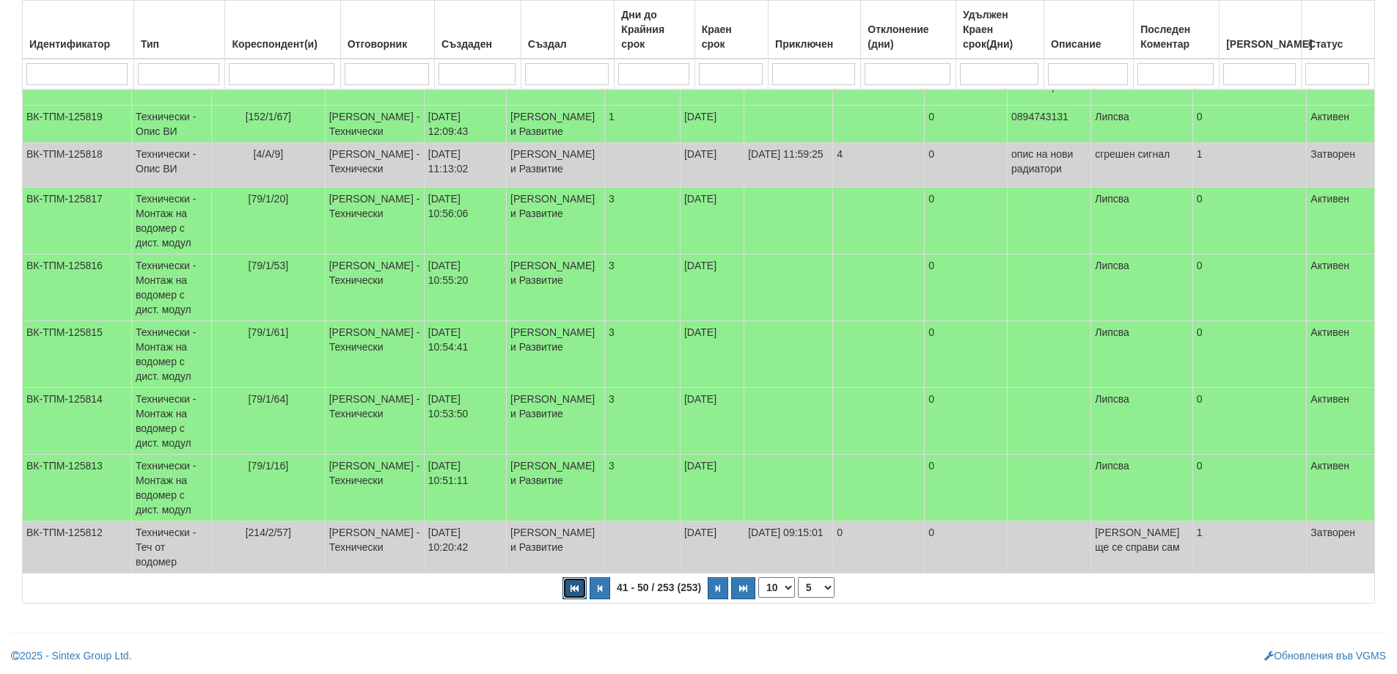
click at [578, 587] on icon "button" at bounding box center [574, 588] width 8 height 8
select select "1"
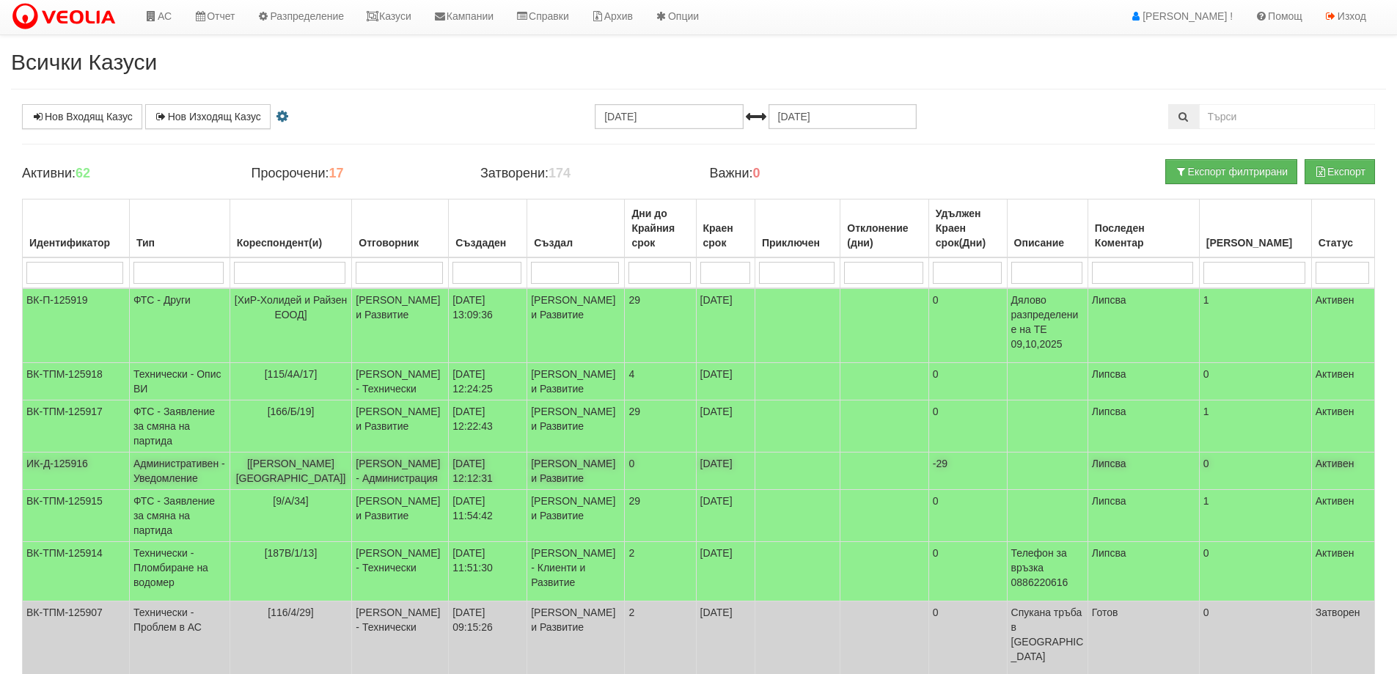
scroll to position [0, 0]
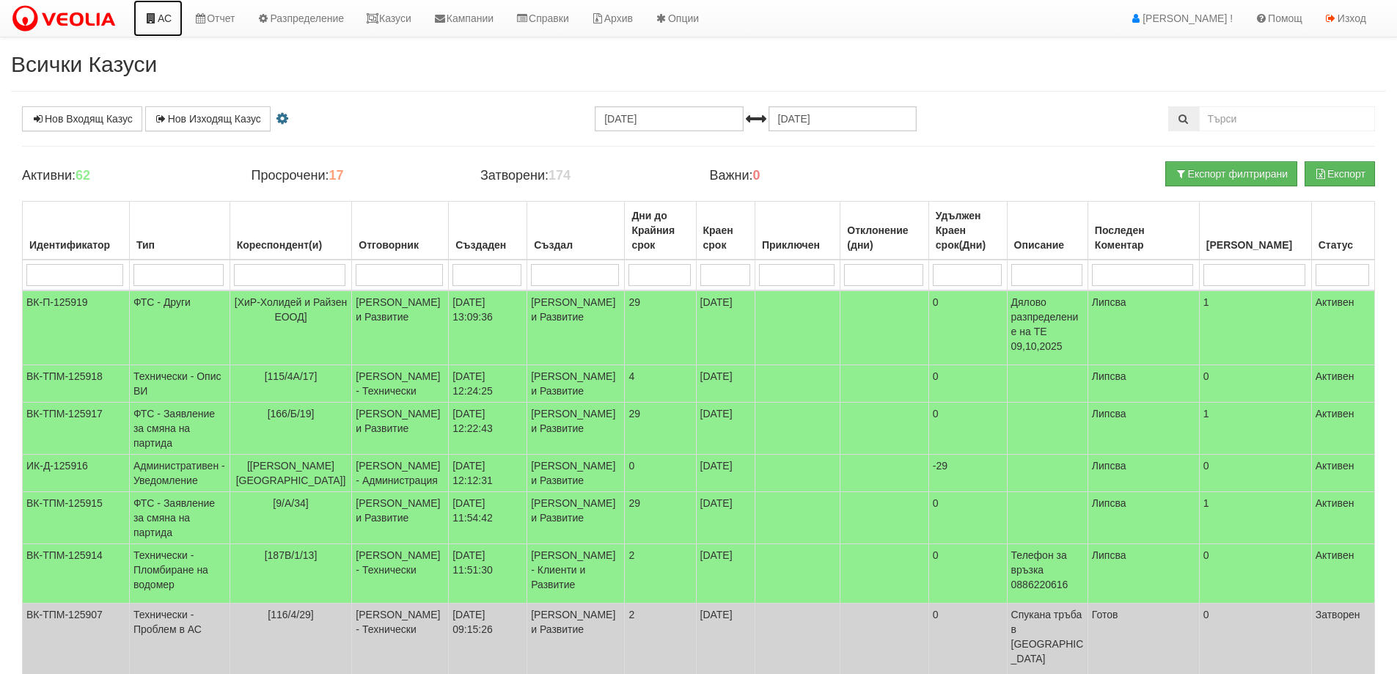
click at [169, 14] on link "АС" at bounding box center [157, 18] width 49 height 37
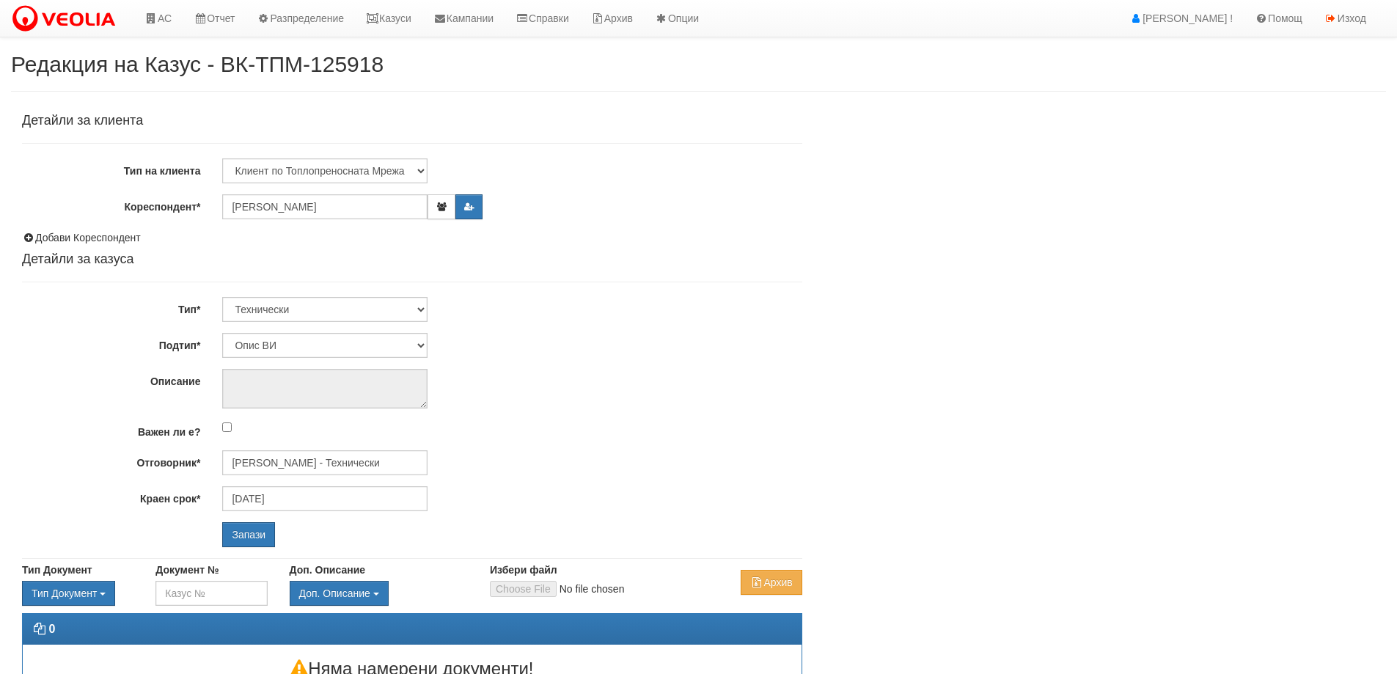
select select "Опис ВИ"
click at [345, 458] on input "[PERSON_NAME] - Технически" at bounding box center [324, 462] width 205 height 25
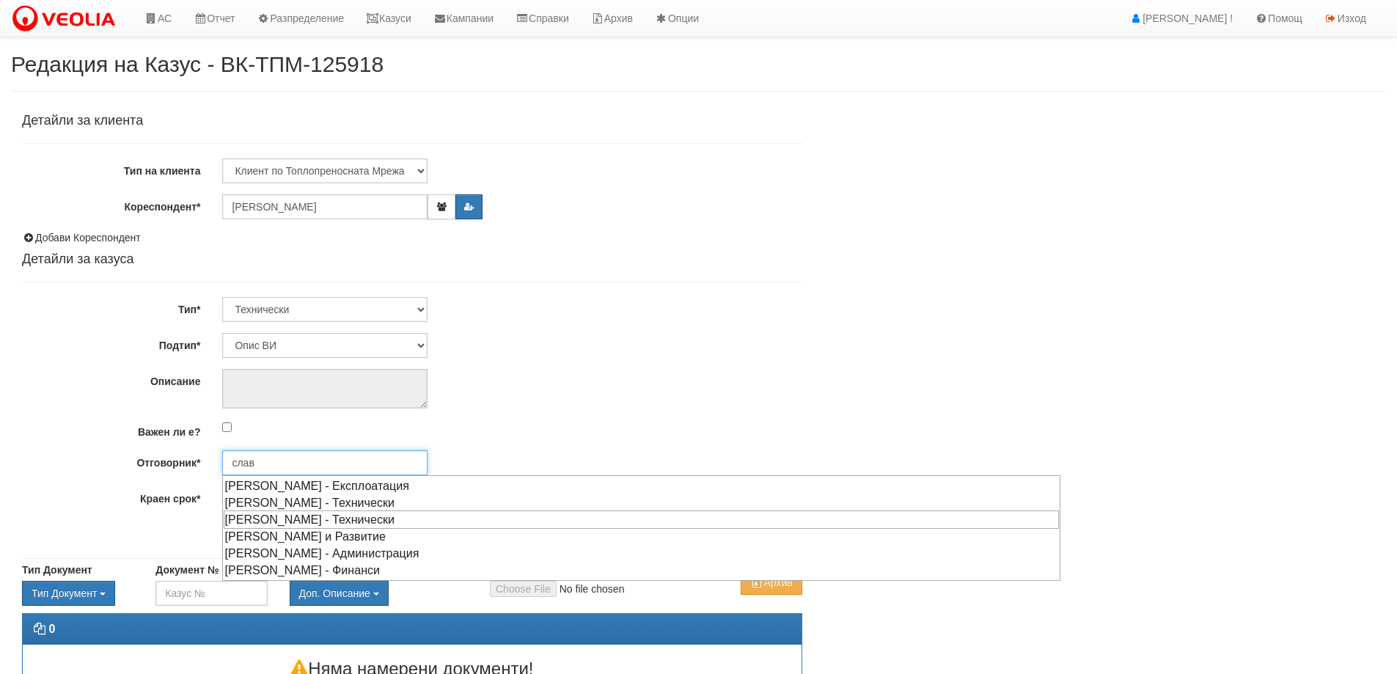
click at [287, 520] on div "[PERSON_NAME] - Технически" at bounding box center [641, 519] width 835 height 18
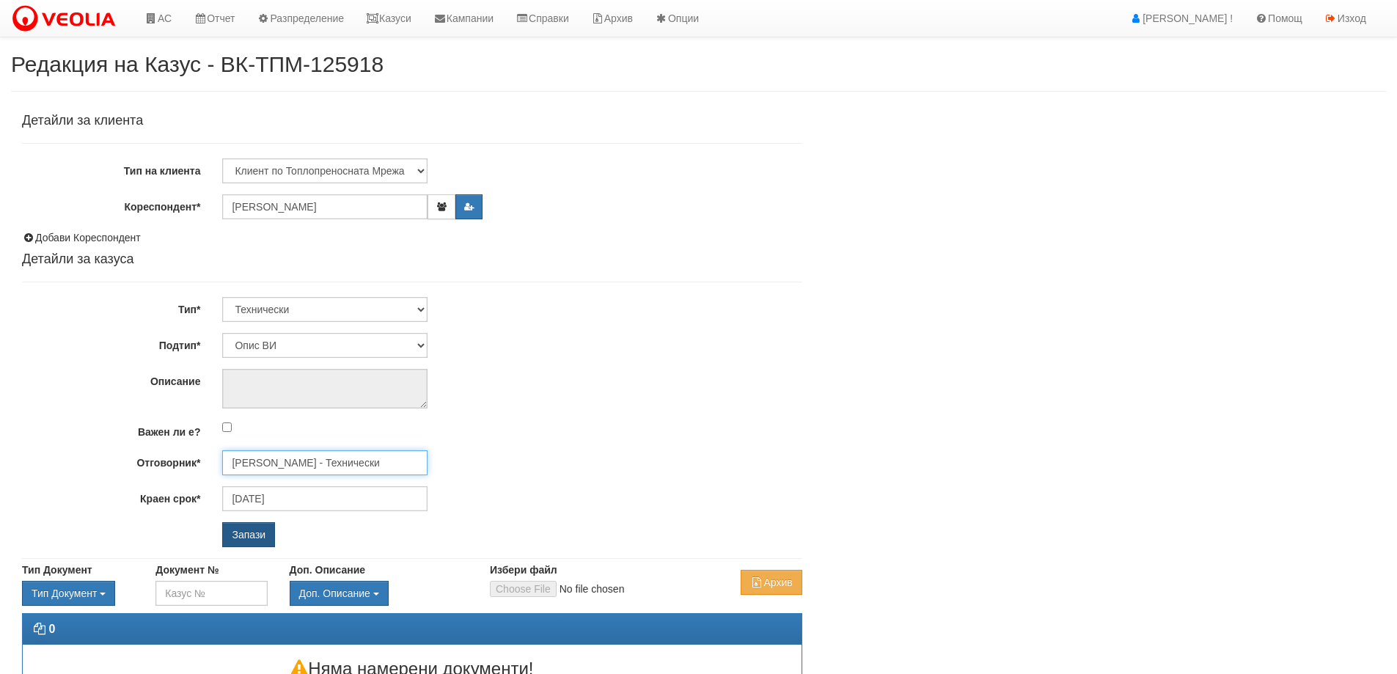
type input "Слави Славов - Технически"
click at [255, 531] on input "Запази" at bounding box center [248, 534] width 53 height 25
select select "Пломбиране на водомер"
click at [316, 468] on input "[PERSON_NAME] - Технически" at bounding box center [324, 462] width 205 height 25
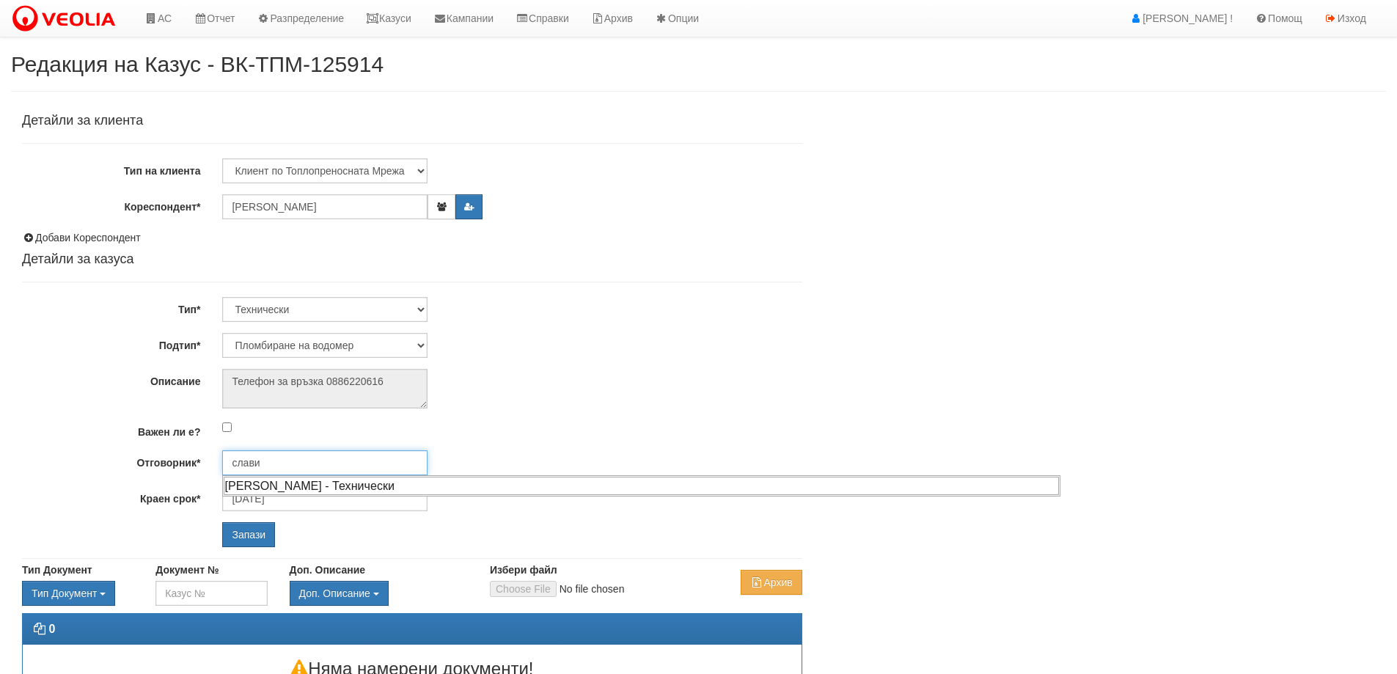
click at [301, 482] on div "[PERSON_NAME] - Технически" at bounding box center [641, 486] width 835 height 18
type input "[PERSON_NAME] - Технически"
click at [254, 530] on input "Запази" at bounding box center [248, 534] width 53 height 25
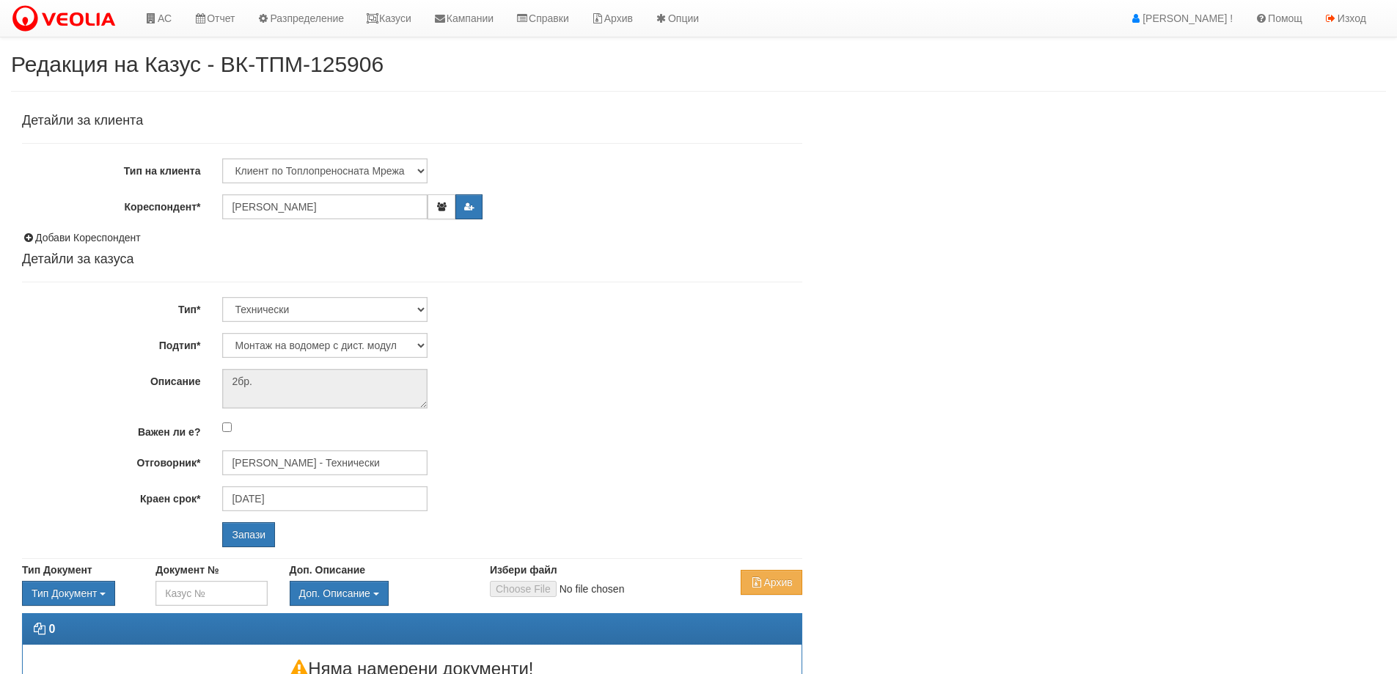
select select "Монтаж на водомер с дист. модул"
click at [323, 468] on input "[PERSON_NAME] - Технически" at bounding box center [324, 462] width 205 height 25
click at [306, 489] on div "Диян Стоянов - Технически" at bounding box center [641, 486] width 835 height 18
type input "Диян Стоянов - Технически"
click at [265, 526] on input "Запази" at bounding box center [248, 534] width 53 height 25
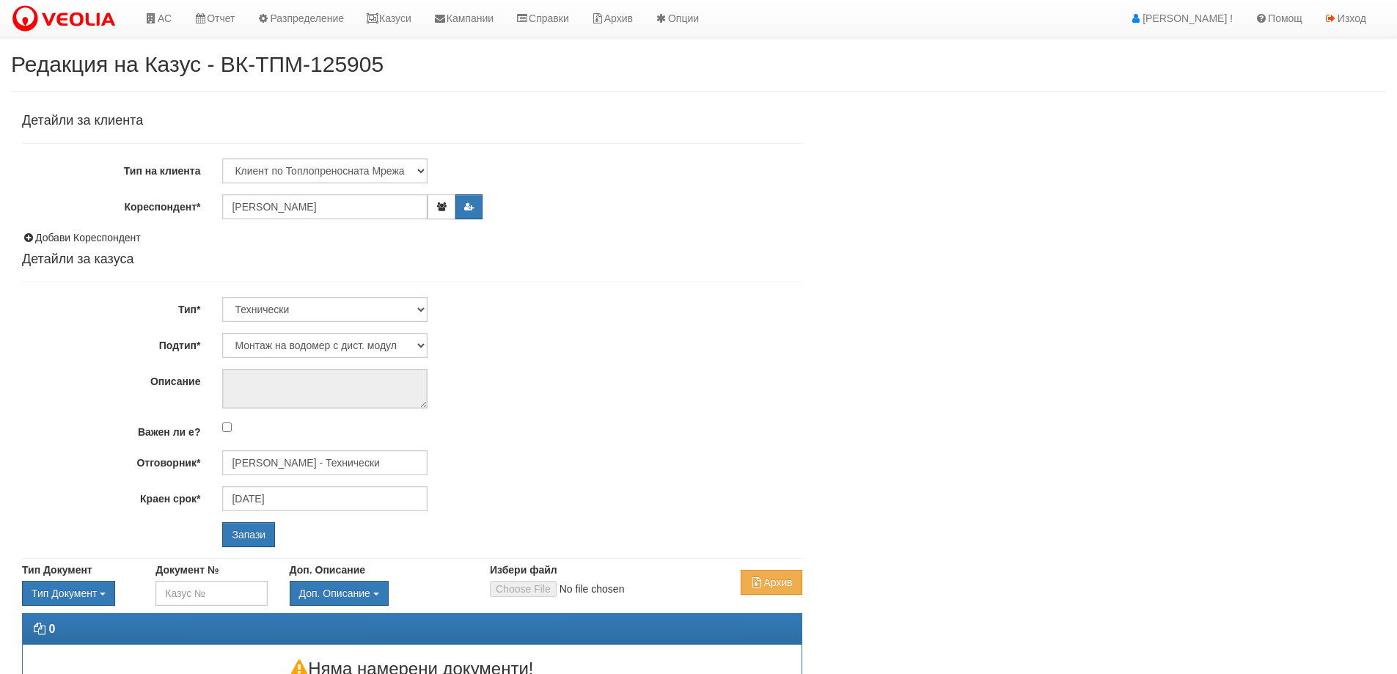
select select "Монтаж на водомер с дист. модул"
click at [265, 470] on input "[PERSON_NAME] - Технически" at bounding box center [324, 462] width 205 height 25
click at [262, 489] on div "Слави Славов - Технически" at bounding box center [641, 486] width 835 height 18
type input "Слави Славов - Технически"
click at [249, 534] on input "Запази" at bounding box center [248, 534] width 53 height 25
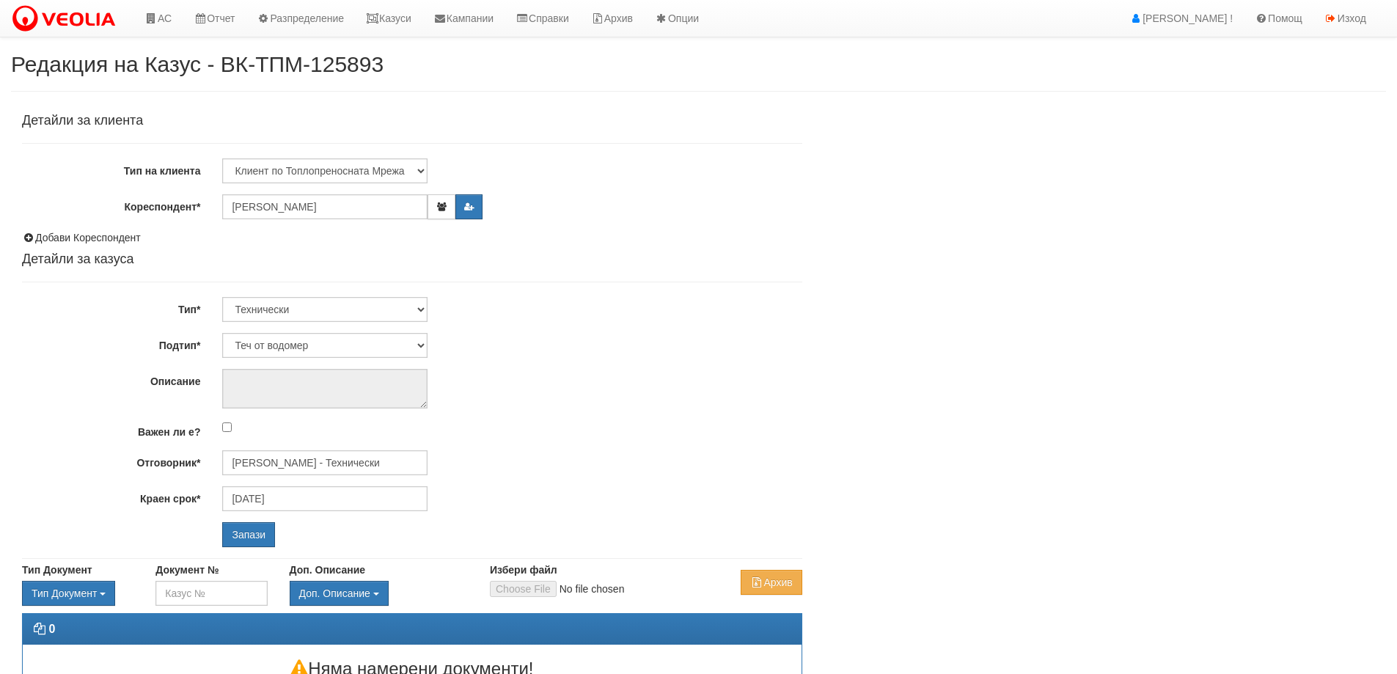
select select "Теч от водомер"
click at [319, 468] on input "[PERSON_NAME] - Технически" at bounding box center [324, 462] width 205 height 25
click at [314, 509] on div "[PERSON_NAME] - Технически" at bounding box center [641, 502] width 835 height 18
type input "[PERSON_NAME] - Технически"
click at [250, 544] on input "Запази" at bounding box center [248, 534] width 53 height 25
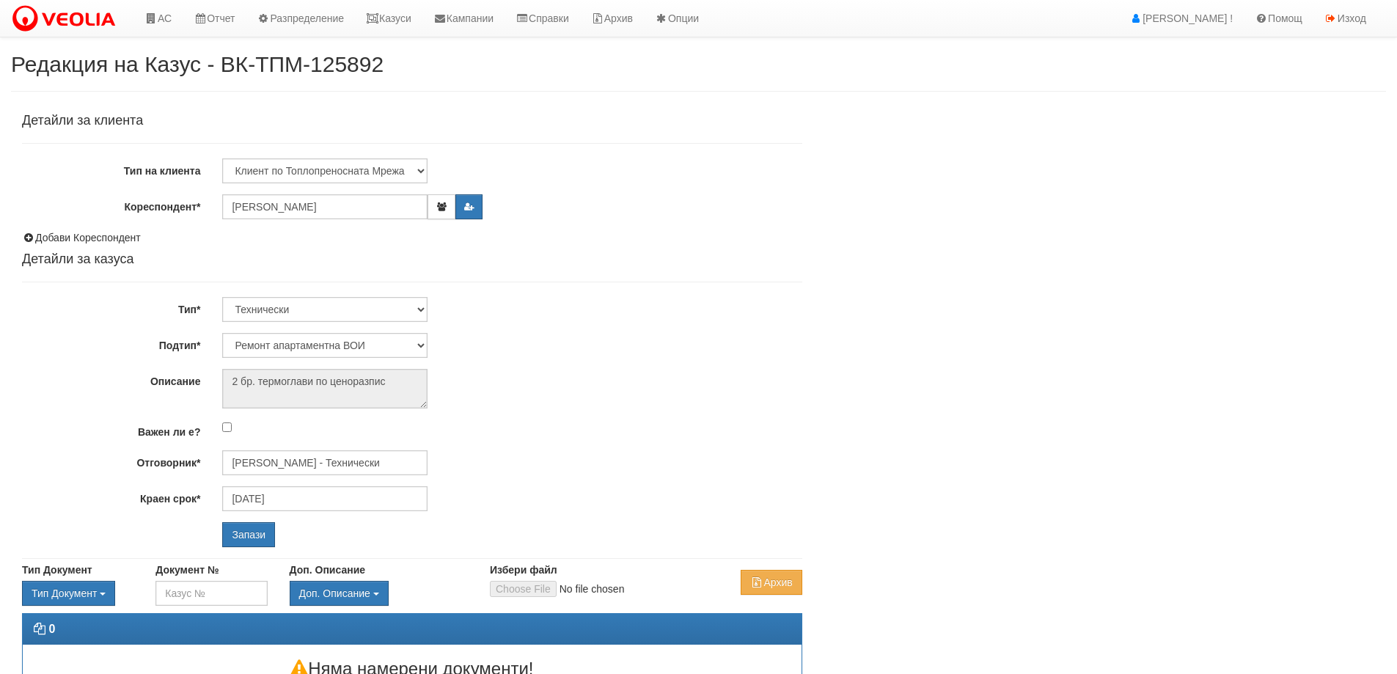
select select "Ремонт апартаментна ВОИ"
drag, startPoint x: 285, startPoint y: 449, endPoint x: 286, endPoint y: 458, distance: 8.8
click at [286, 450] on input "[PERSON_NAME] - Технически" at bounding box center [324, 462] width 205 height 25
click at [289, 479] on div "[PERSON_NAME] - Технически" at bounding box center [641, 486] width 835 height 18
type input "[PERSON_NAME] - Технически"
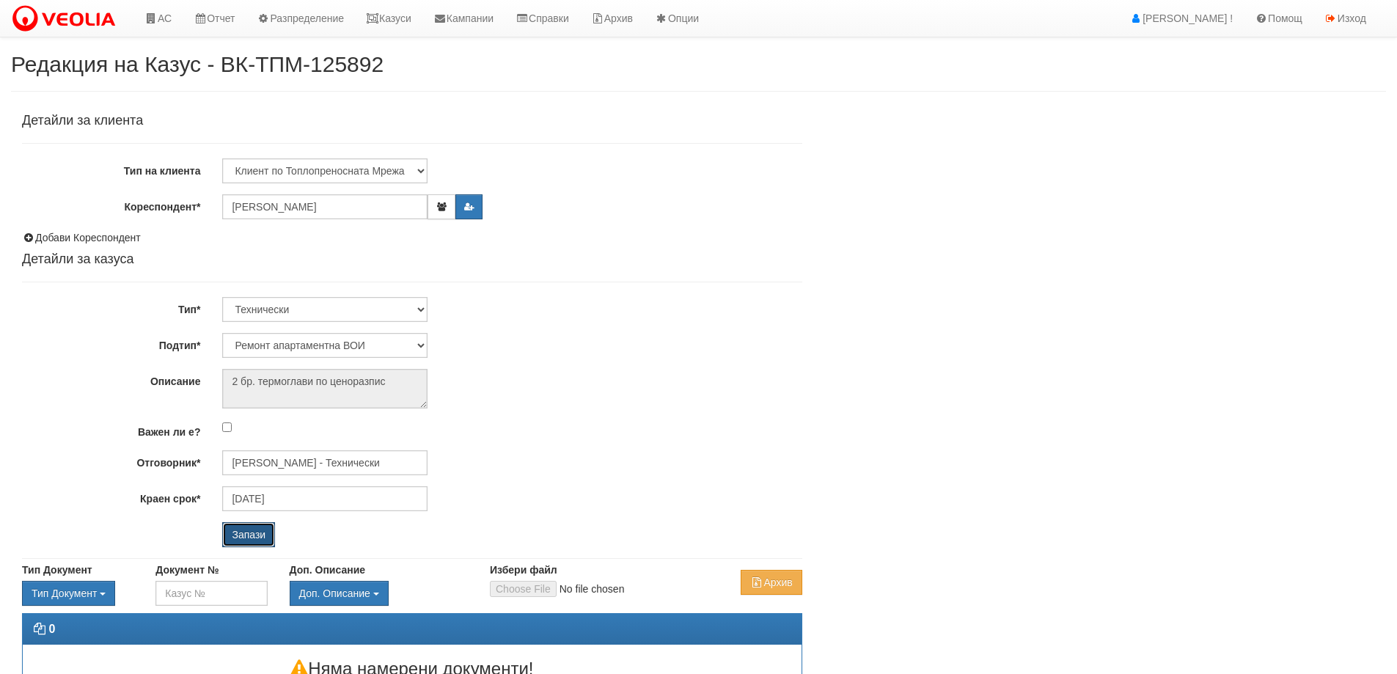
click at [266, 529] on input "Запази" at bounding box center [248, 534] width 53 height 25
select select "Монтаж на водомер с дист. модул"
click at [273, 464] on input "[PERSON_NAME] - Технически" at bounding box center [324, 462] width 205 height 25
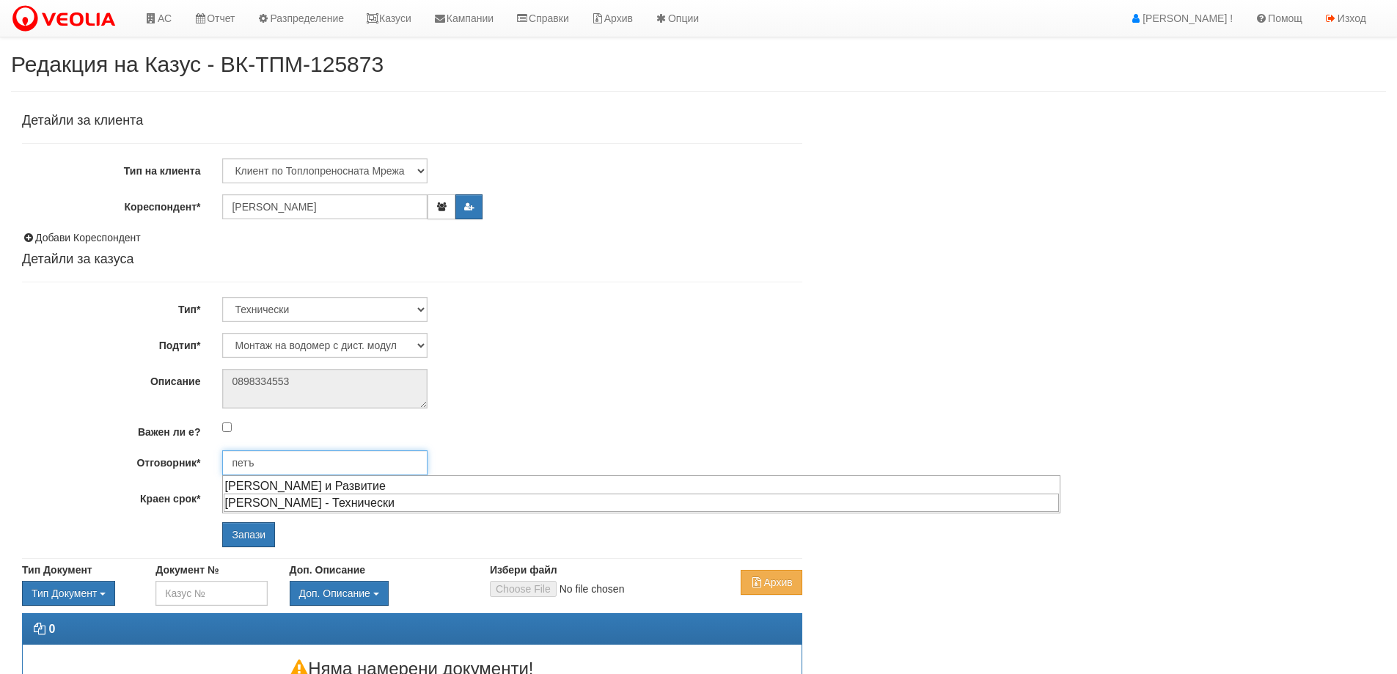
click at [270, 508] on div "Петър Добрев - Технически" at bounding box center [641, 502] width 835 height 18
type input "Петър Добрев - Технически"
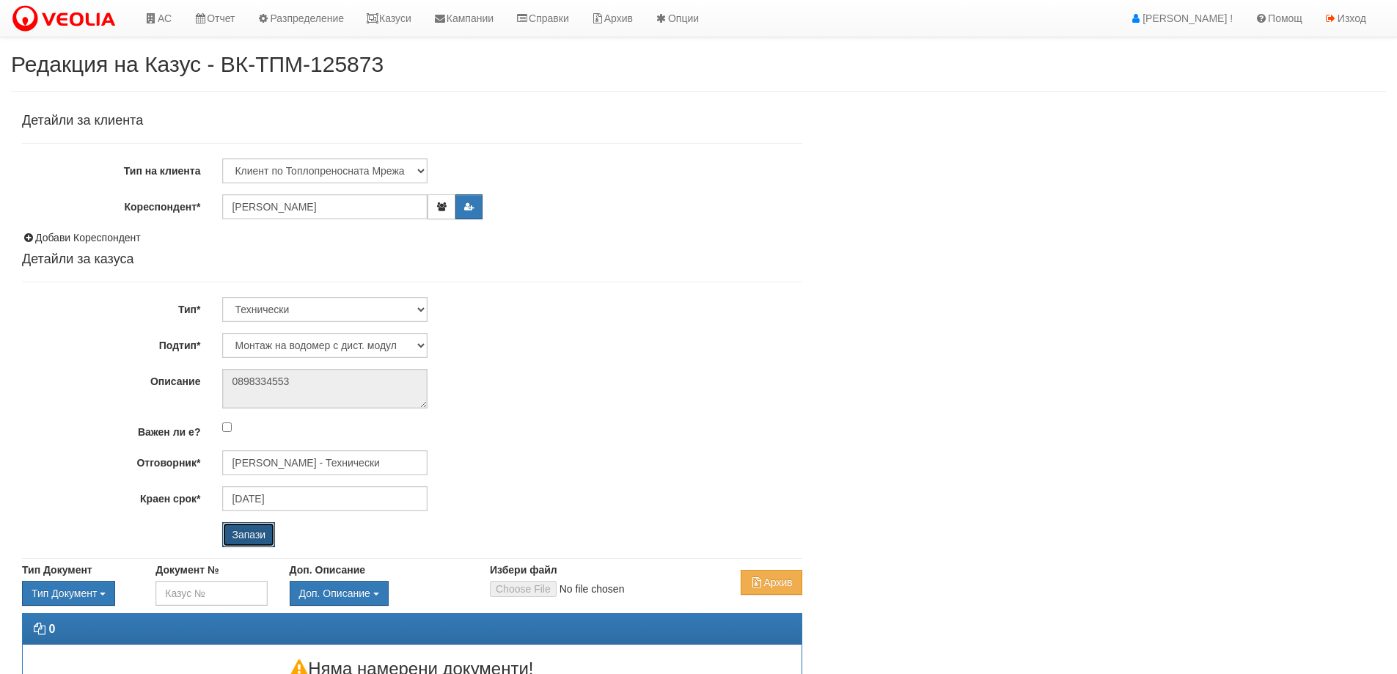
click at [264, 526] on input "Запази" at bounding box center [248, 534] width 53 height 25
select select "[PERSON_NAME](отказ) от услуга"
click at [332, 460] on input "[PERSON_NAME] - Технически" at bounding box center [324, 462] width 205 height 25
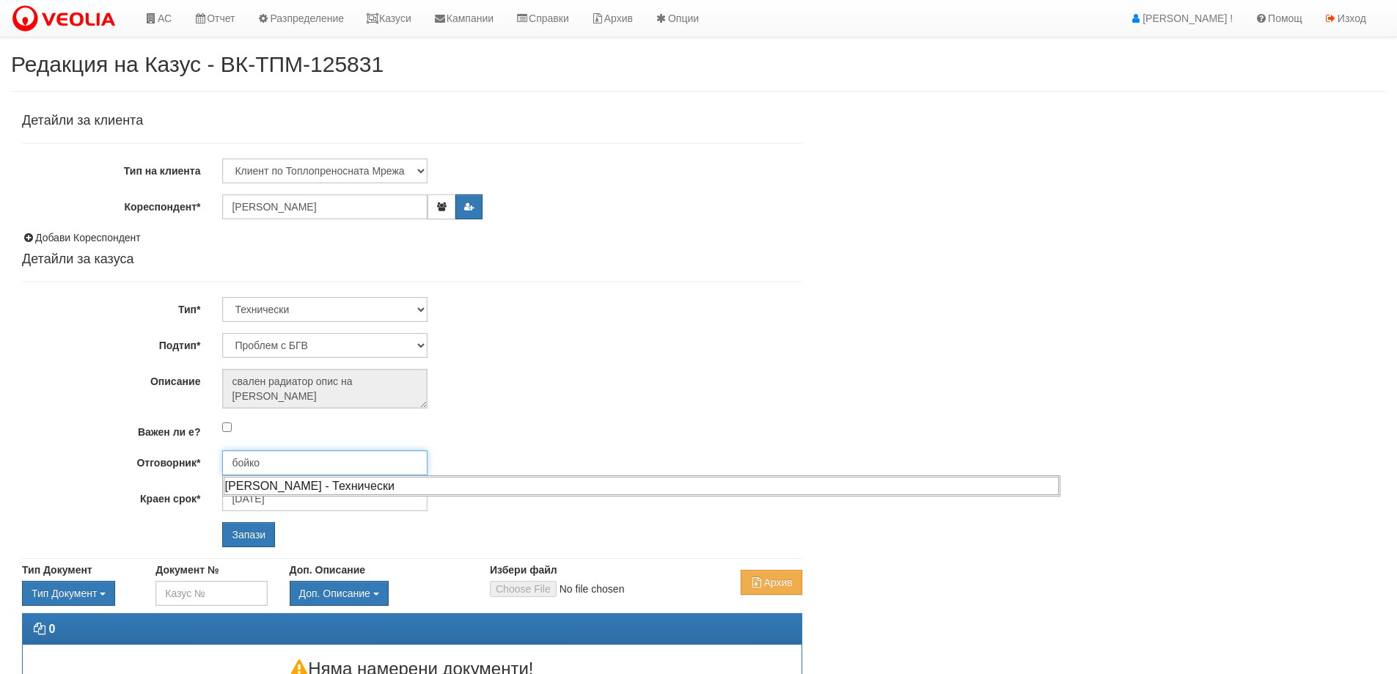
drag, startPoint x: 332, startPoint y: 482, endPoint x: 309, endPoint y: 497, distance: 28.1
click at [331, 482] on div "[PERSON_NAME] - Технически" at bounding box center [641, 486] width 835 height 18
type input "[PERSON_NAME] - Технически"
click at [270, 526] on input "Запази" at bounding box center [248, 534] width 53 height 25
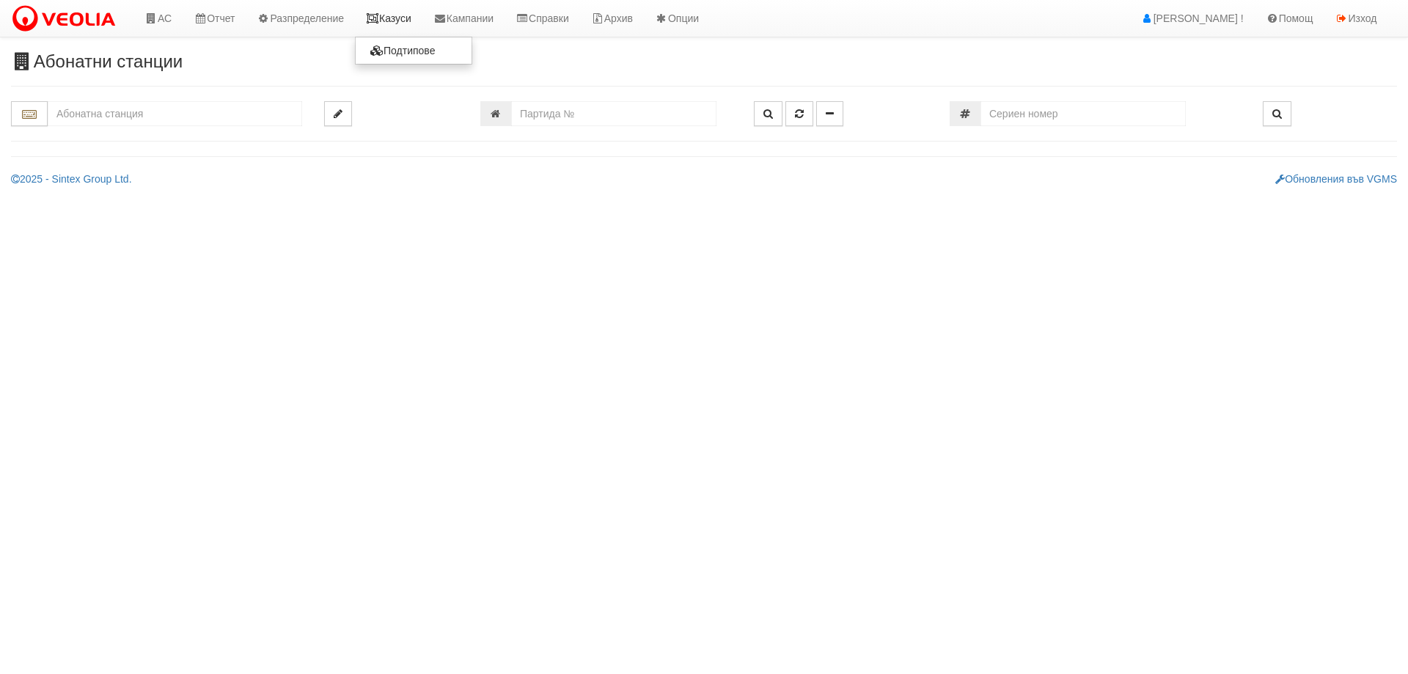
click at [403, 21] on link "Казуси" at bounding box center [388, 18] width 67 height 37
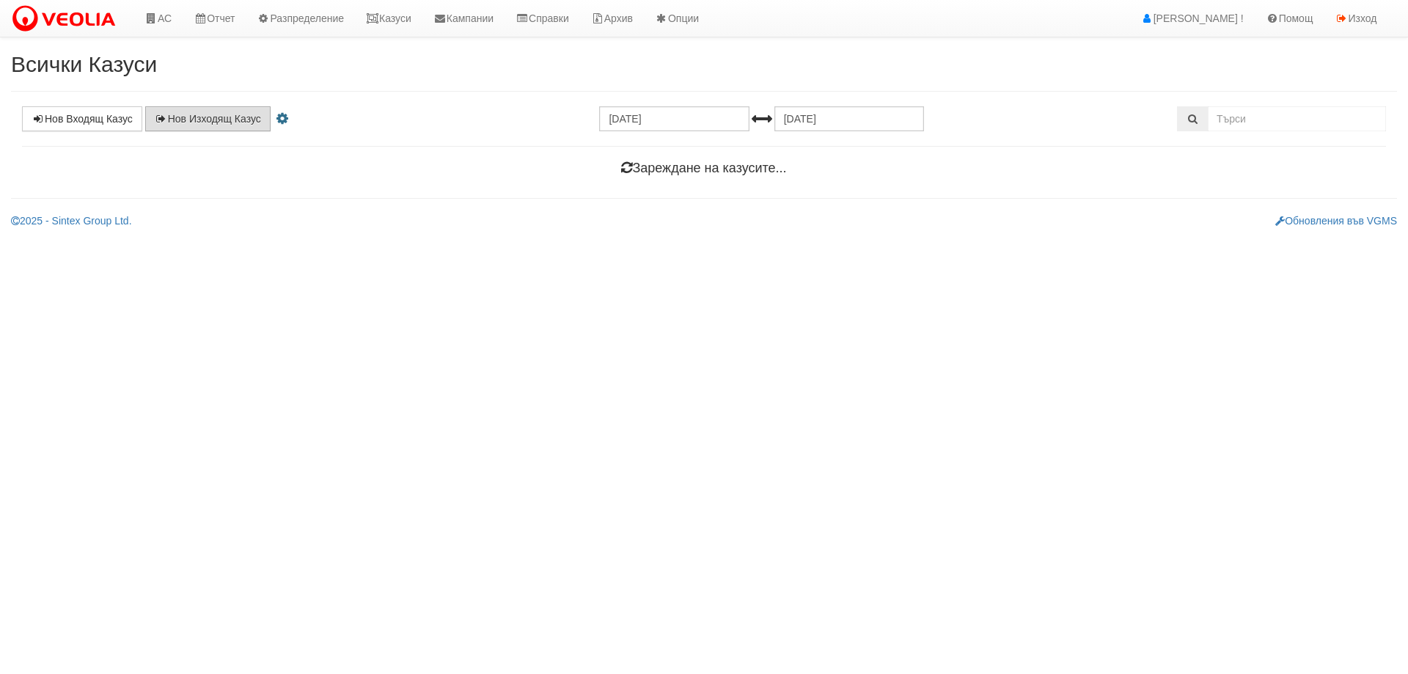
click at [218, 132] on div "Нов Входящ Казус Нов Изходящ Казус [DATE] [DATE] Уведомявай ме за казуси към от…" at bounding box center [704, 144] width 1386 height 77
click at [216, 121] on link "Нов Изходящ Казус" at bounding box center [207, 118] width 125 height 25
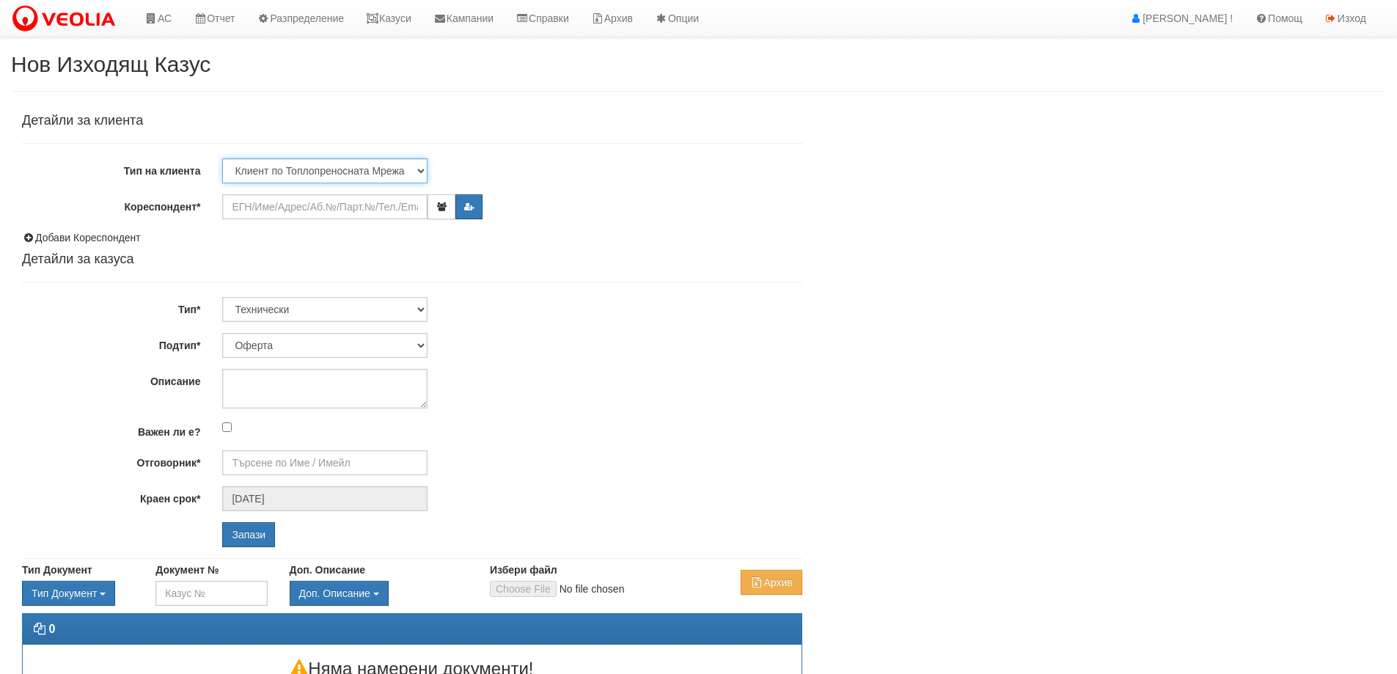
click at [278, 172] on select "Клиент по Топлопреносната Мрежа Институция Партньори Други" at bounding box center [324, 170] width 205 height 25
select select "Institution"
click at [222, 158] on select "Клиент по Топлопреносната Мрежа Институция Партньори Други" at bounding box center [324, 170] width 205 height 25
click at [293, 206] on input "Кореспондент*" at bounding box center [324, 206] width 205 height 25
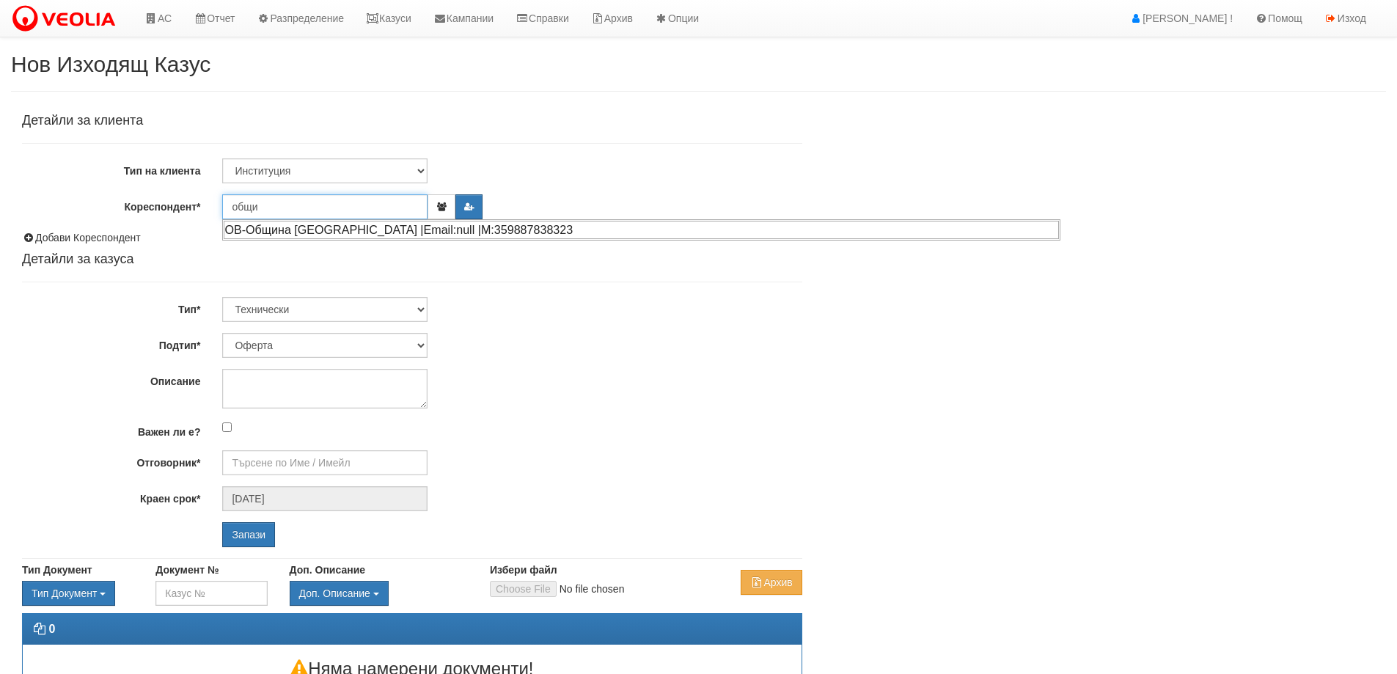
click at [298, 227] on div "ОВ-Община Варна |Email:null |М:359887838323" at bounding box center [641, 230] width 835 height 18
type input "ОВ-Община Варна"
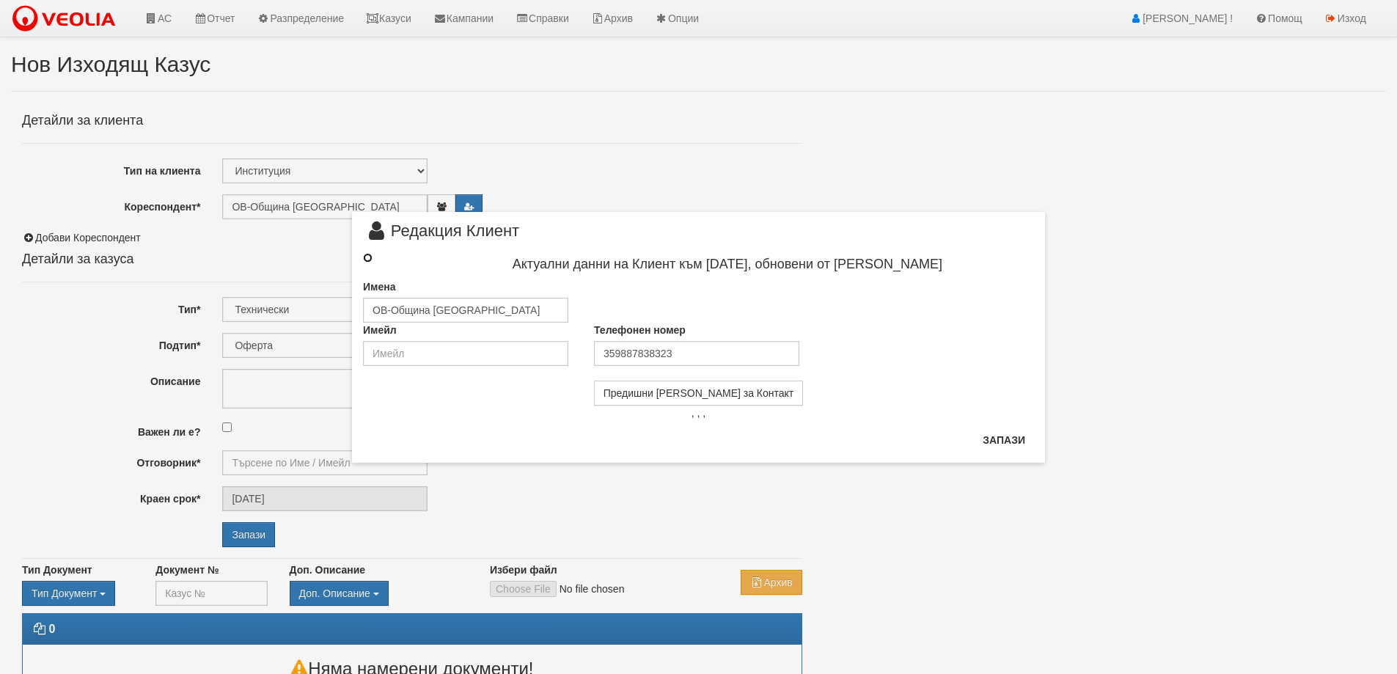
click at [371, 259] on input "radio" at bounding box center [368, 258] width 10 height 10
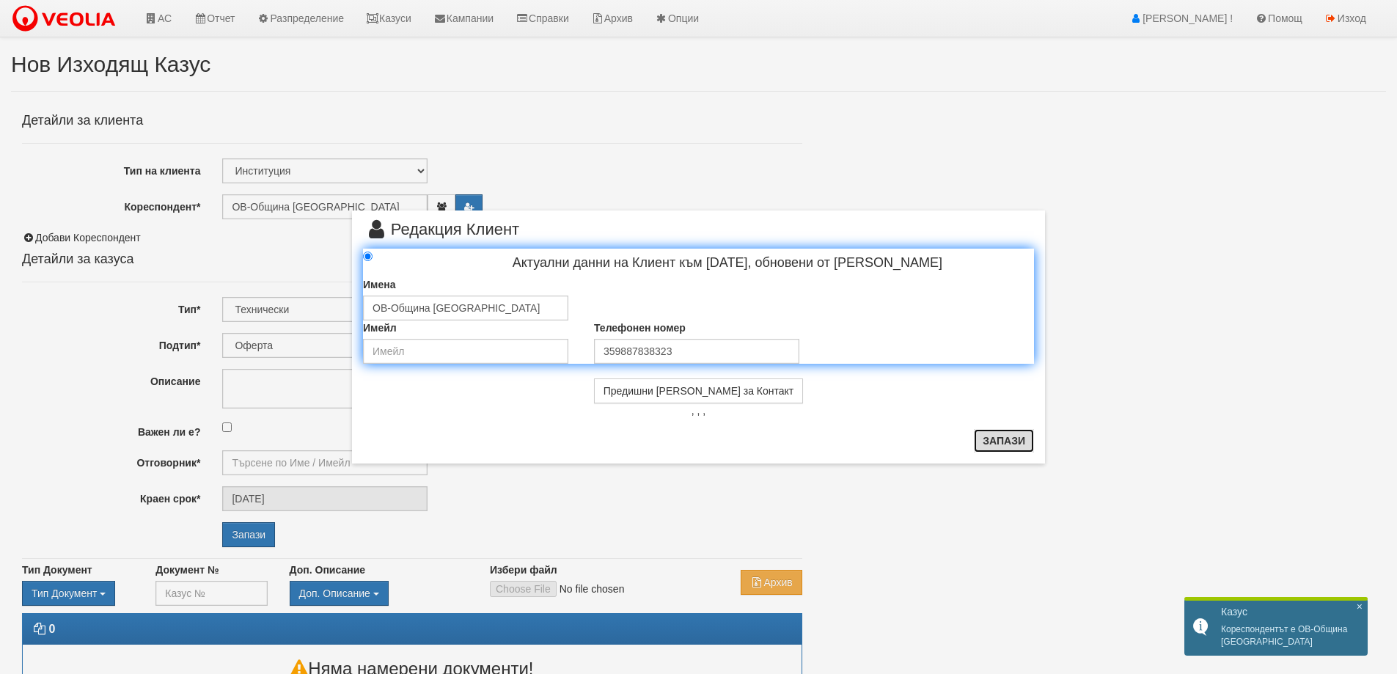
click at [1006, 448] on button "Запази" at bounding box center [1004, 440] width 60 height 23
radio input "true"
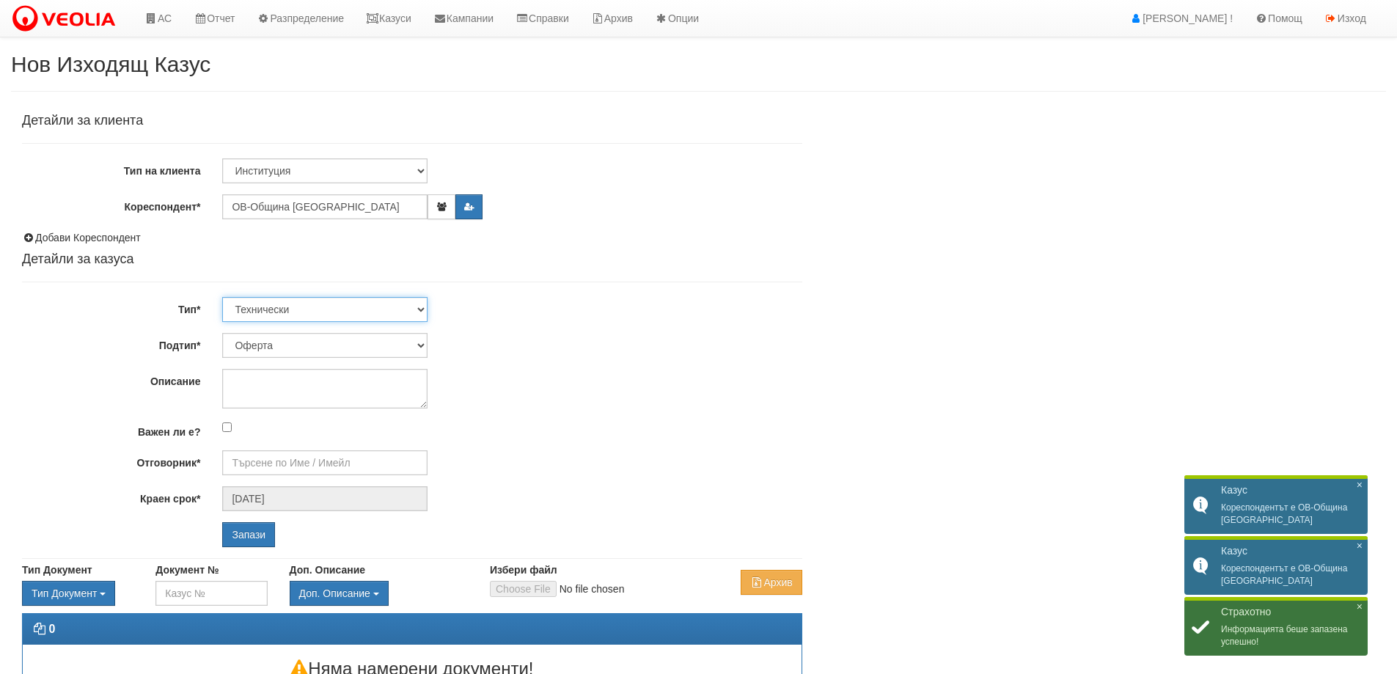
click at [344, 312] on select "Технически ФТС Търговски Административен Производствен Експлоатационен Финансов…" at bounding box center [324, 309] width 205 height 25
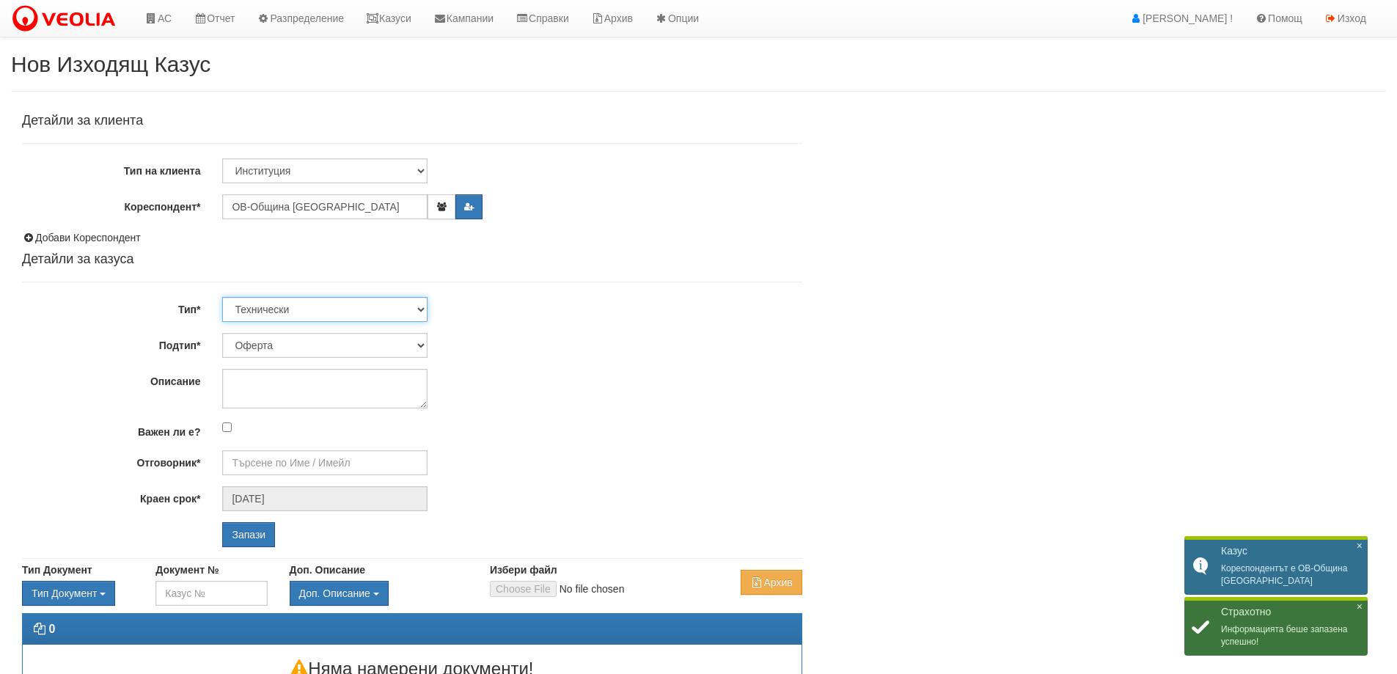
click at [344, 312] on select "Технически ФТС Търговски Административен Производствен Експлоатационен Финансов…" at bounding box center [324, 309] width 205 height 25
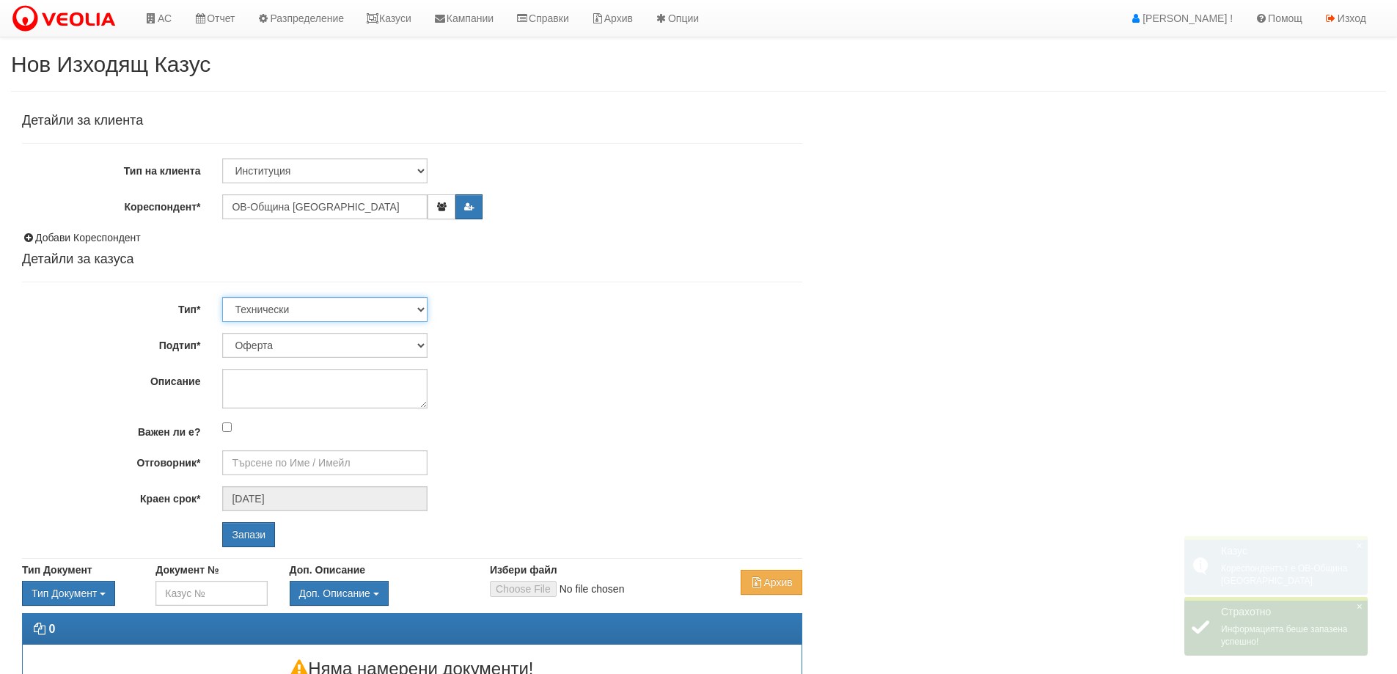
select select "3"
click at [222, 297] on select "Технически ФТС Търговски Административен Производствен Експлоатационен Финансов…" at bounding box center [324, 309] width 205 height 25
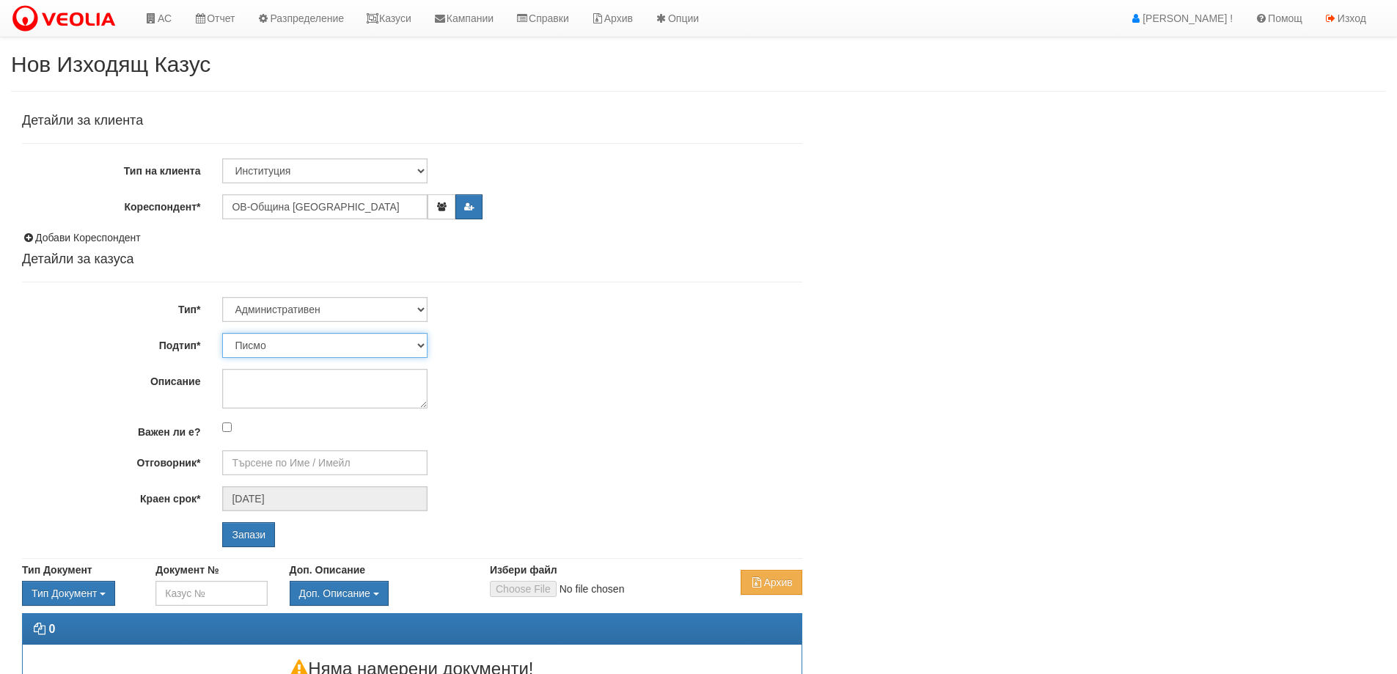
click at [320, 348] on select "Писмо Възлагателно писмо Придружително писмо Доклад Уведомление Декларация Заяв…" at bounding box center [324, 345] width 205 height 25
select select "Уведомление"
click at [222, 333] on select "Писмо Възлагателно писмо Придружително писмо Доклад Уведомление Декларация Заяв…" at bounding box center [324, 345] width 205 height 25
click at [298, 400] on textarea "Описание" at bounding box center [324, 389] width 205 height 40
paste textarea "Авариен ремонт на топлопровод намиращ се зад блок 207 вход 1 ж.к.”[PERSON_NAME]”"
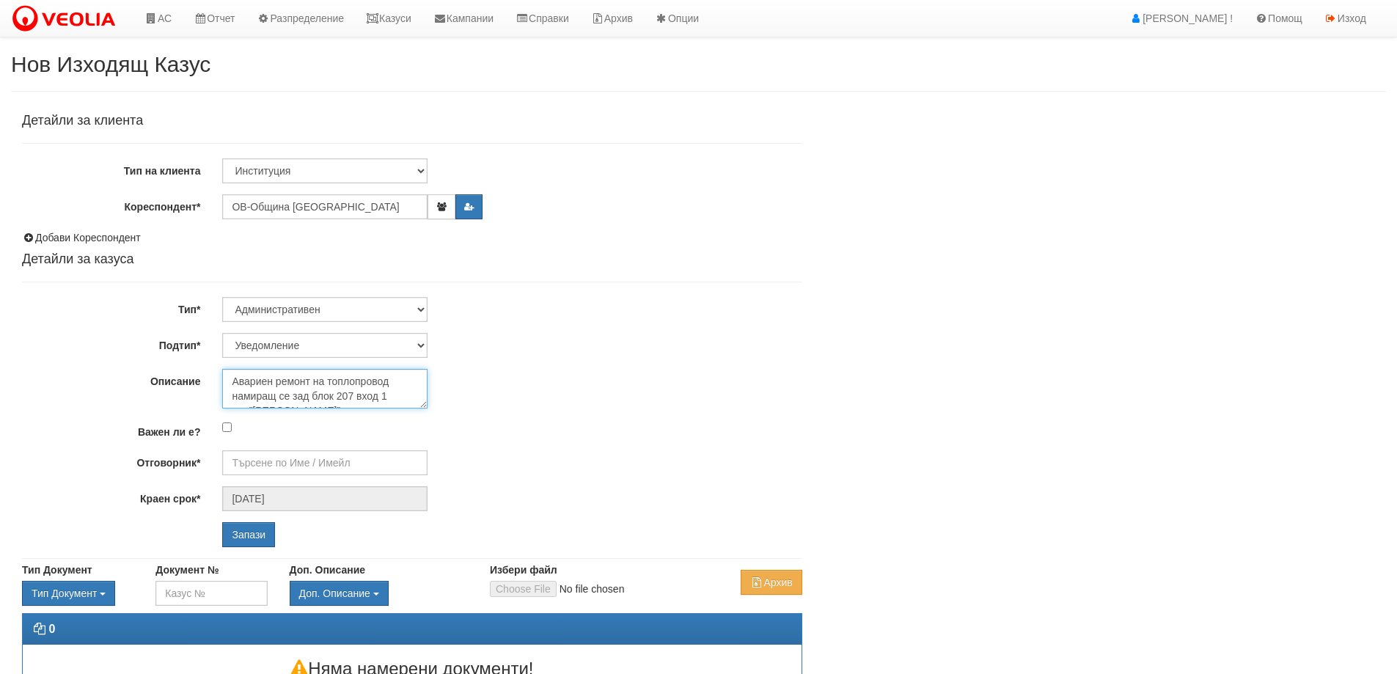
scroll to position [9, 0]
type textarea "Авариен ремонт на топлопровод намиращ се зад блок 207 вход 1 ж.к.”[PERSON_NAME]”"
click at [266, 460] on input "Отговорник*" at bounding box center [324, 462] width 205 height 25
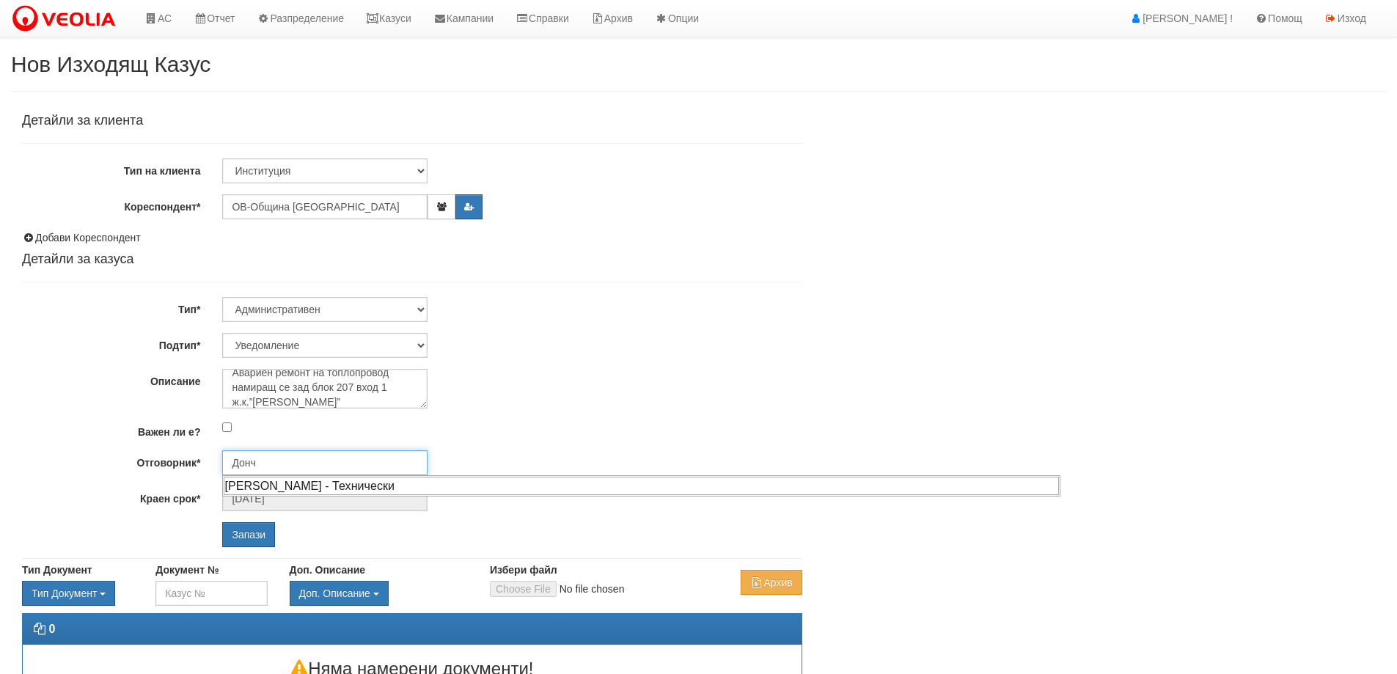
click at [277, 480] on div "[PERSON_NAME] - Технически" at bounding box center [641, 486] width 835 height 18
type input "[PERSON_NAME] - Технически"
click at [264, 529] on input "Запази" at bounding box center [248, 534] width 53 height 25
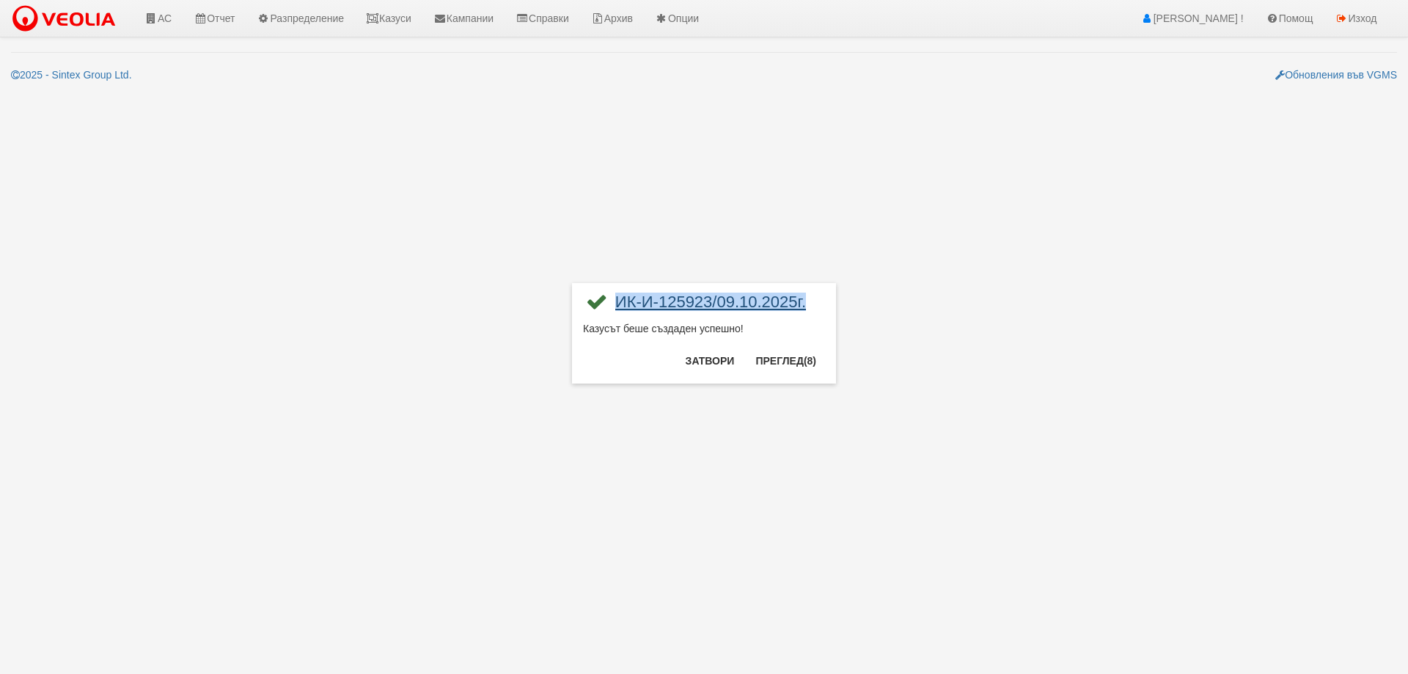
drag, startPoint x: 817, startPoint y: 306, endPoint x: 614, endPoint y: 311, distance: 202.4
click at [614, 311] on div "ИК-И-125923/09.10.2025г." at bounding box center [704, 307] width 242 height 27
copy link "ИК-И-125923/09.10.2025г."
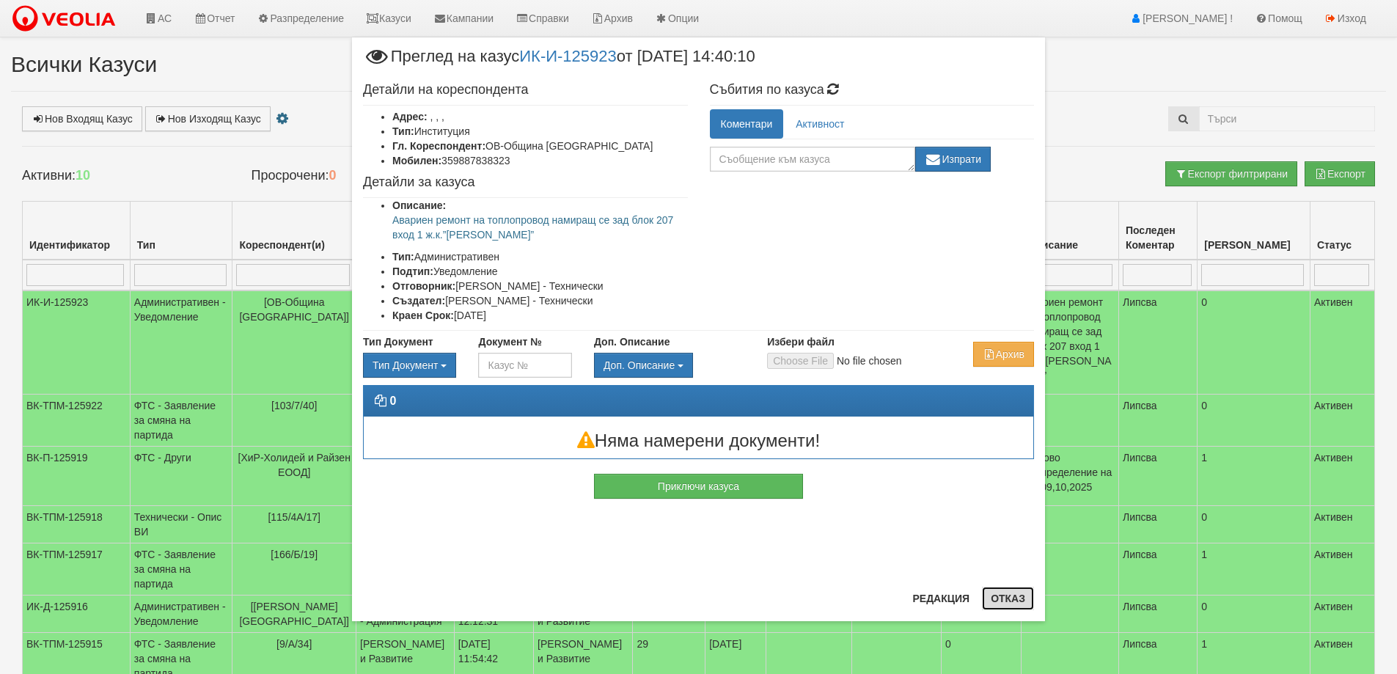
click at [1007, 597] on button "Отказ" at bounding box center [1008, 598] width 52 height 23
